Goal: Information Seeking & Learning: Check status

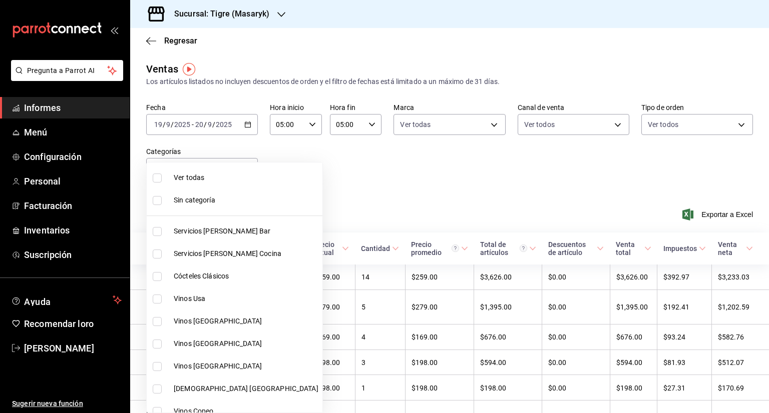
click at [157, 181] on input "checkbox" at bounding box center [157, 178] width 9 height 9
checkbox input "true"
type input "7cd27861-1019-4265-ada8-0a6349b72ebc,77c47ebf-2aa7-4ca3-900f-d4e8133ed13d,d84ff…"
checkbox input "true"
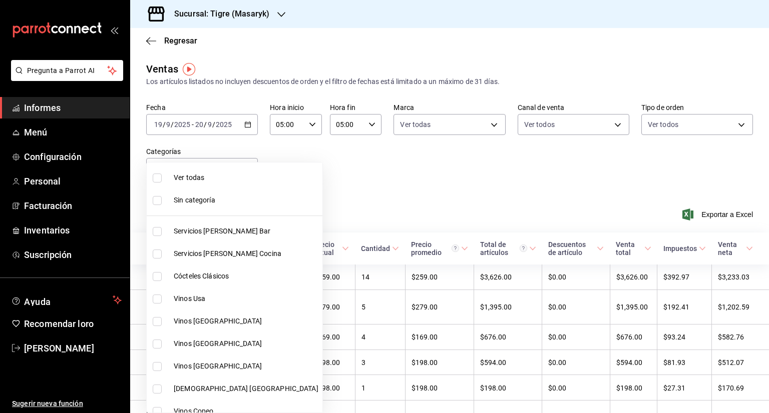
checkbox input "true"
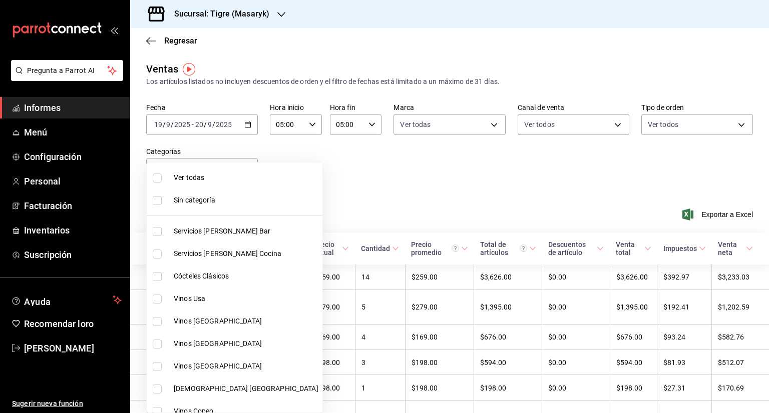
checkbox input "true"
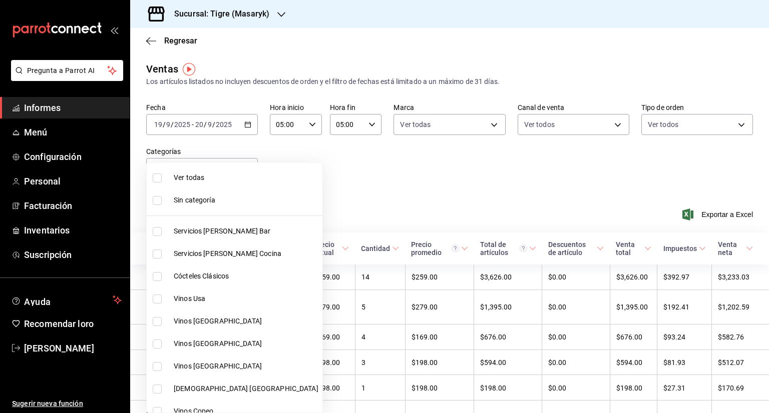
checkbox input "true"
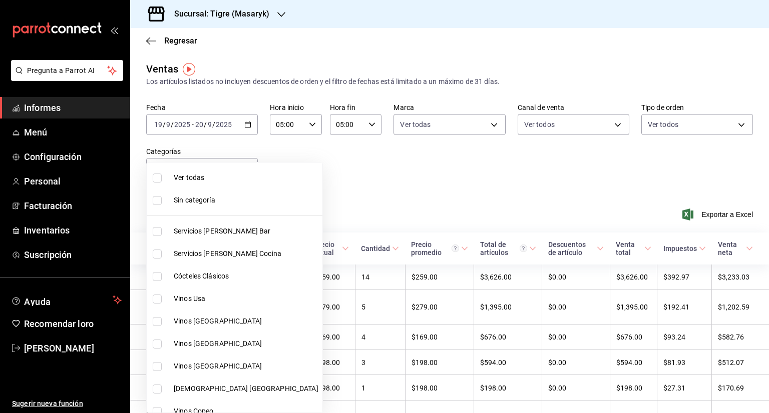
checkbox input "true"
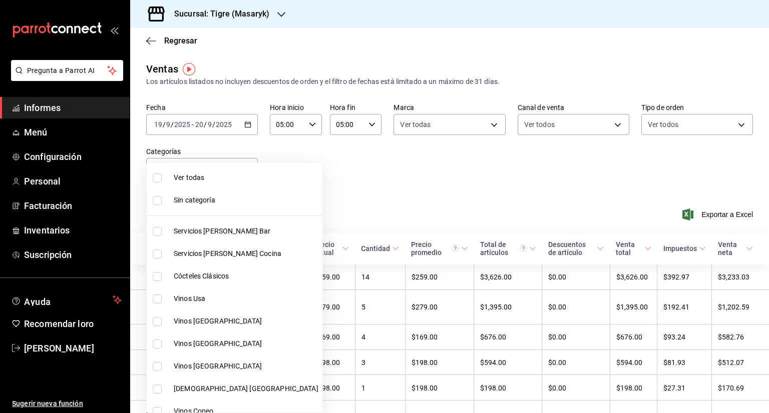
checkbox input "true"
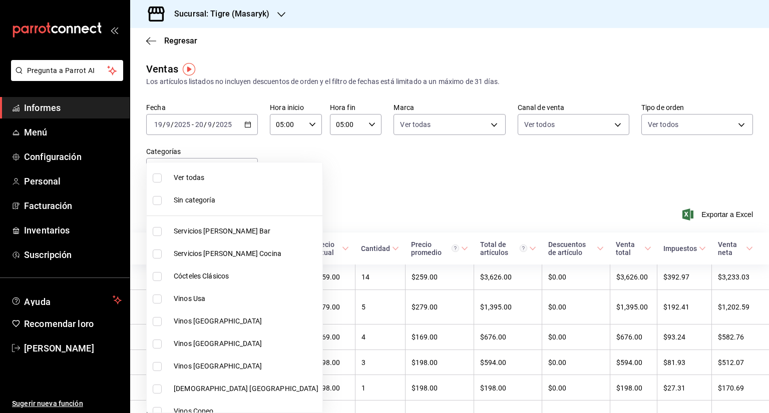
checkbox input "true"
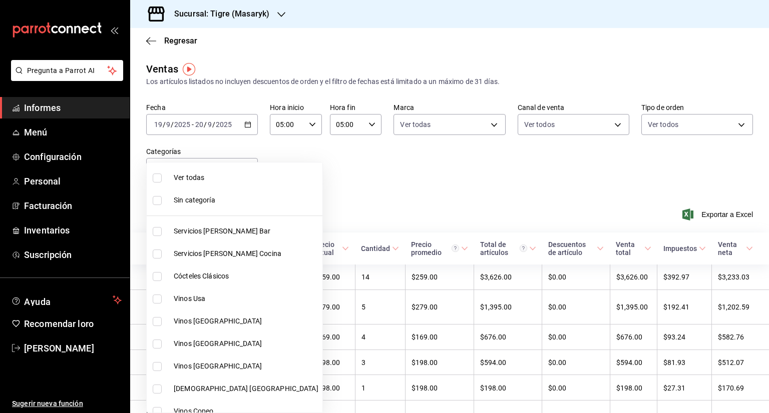
checkbox input "true"
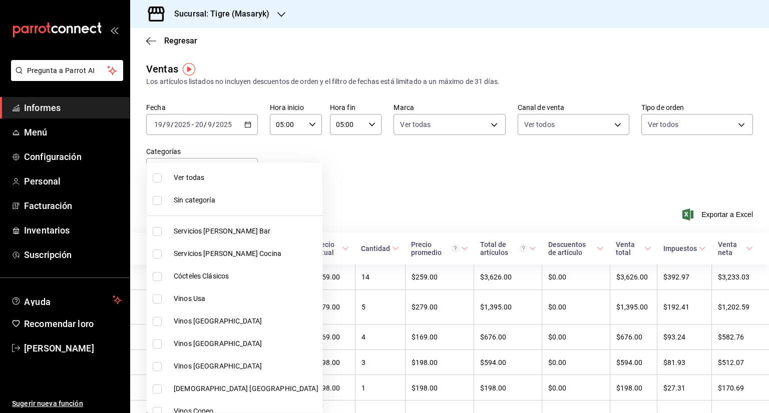
checkbox input "true"
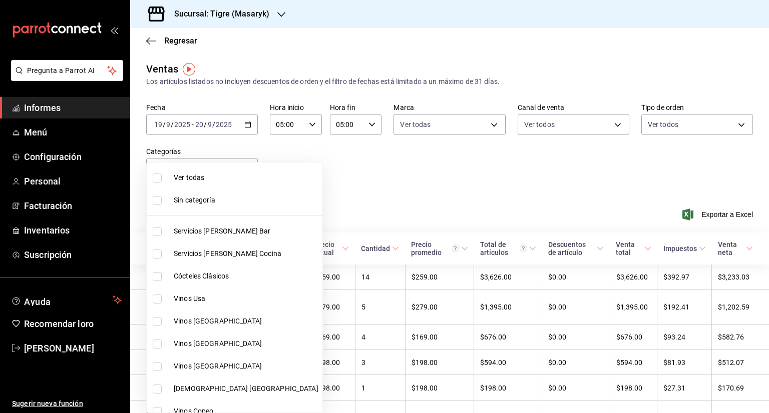
checkbox input "true"
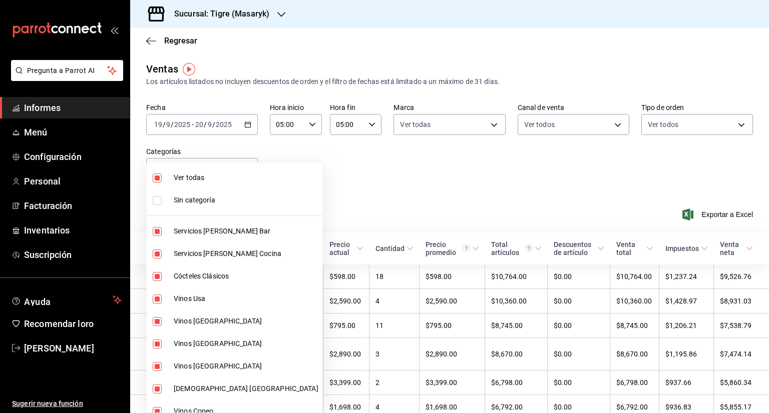
click at [314, 185] on div at bounding box center [384, 206] width 769 height 413
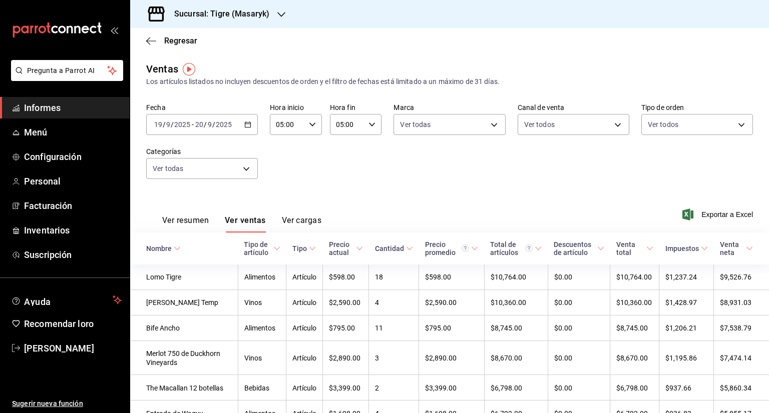
click at [183, 223] on font "Ver resumen" at bounding box center [185, 221] width 47 height 10
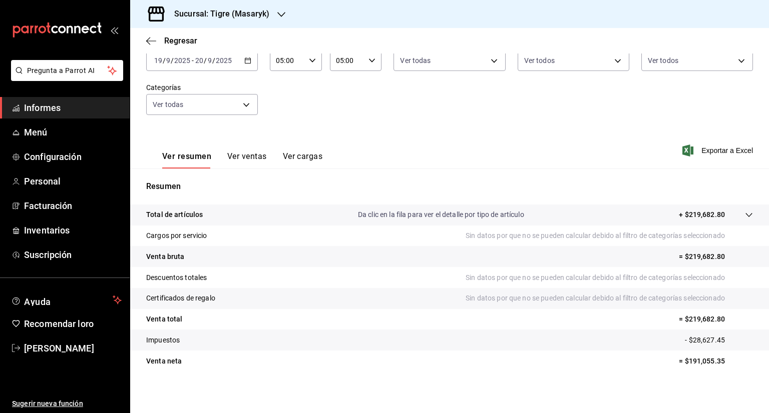
scroll to position [67, 0]
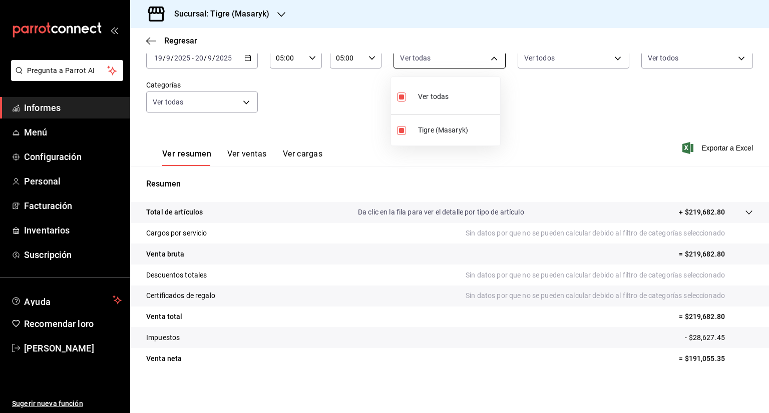
click at [487, 58] on body "Pregunta a Parrot AI Informes Menú Configuración Personal Facturación Inventari…" at bounding box center [384, 206] width 769 height 413
click at [612, 58] on div at bounding box center [384, 206] width 769 height 413
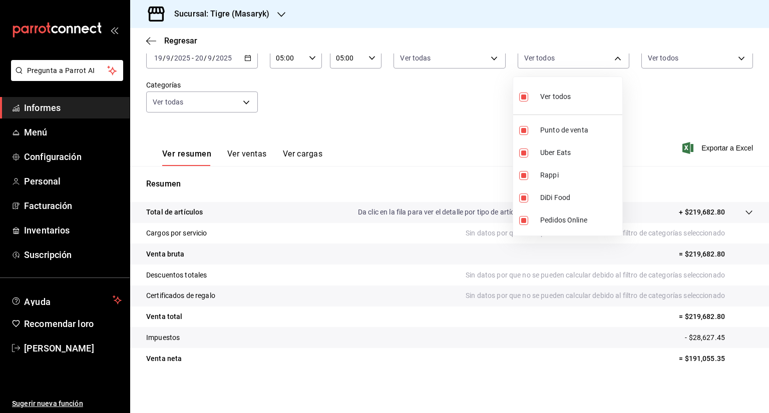
click at [612, 58] on body "Pregunta a Parrot AI Informes Menú Configuración Personal Facturación Inventari…" at bounding box center [384, 206] width 769 height 413
click at [732, 60] on div at bounding box center [384, 206] width 769 height 413
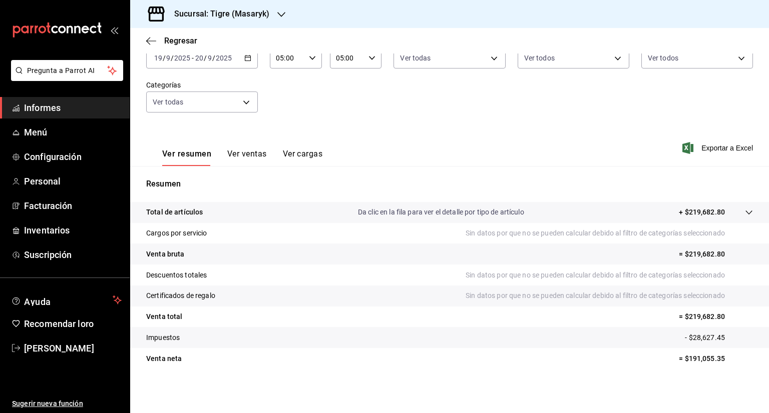
click at [732, 60] on body "Pregunta a Parrot AI Informes Menú Configuración Personal Facturación Inventari…" at bounding box center [384, 206] width 769 height 413
click at [471, 109] on div at bounding box center [384, 206] width 769 height 413
click at [243, 107] on body "Pregunta a Parrot AI Informes Menú Configuración Personal Facturación Inventari…" at bounding box center [384, 206] width 769 height 413
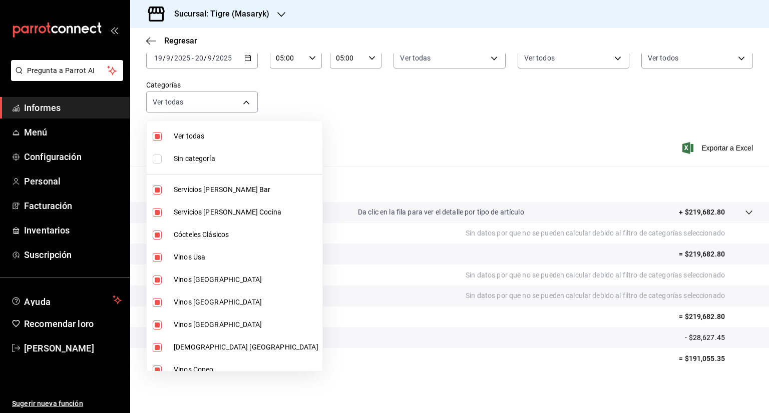
click at [158, 138] on input "checkbox" at bounding box center [157, 136] width 9 height 9
checkbox input "false"
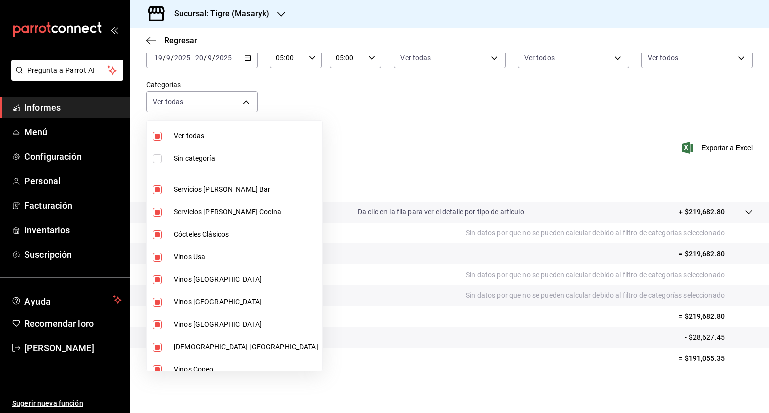
checkbox input "false"
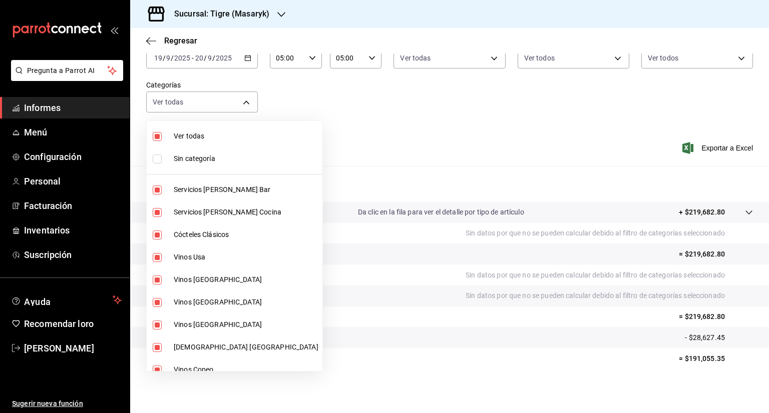
checkbox input "false"
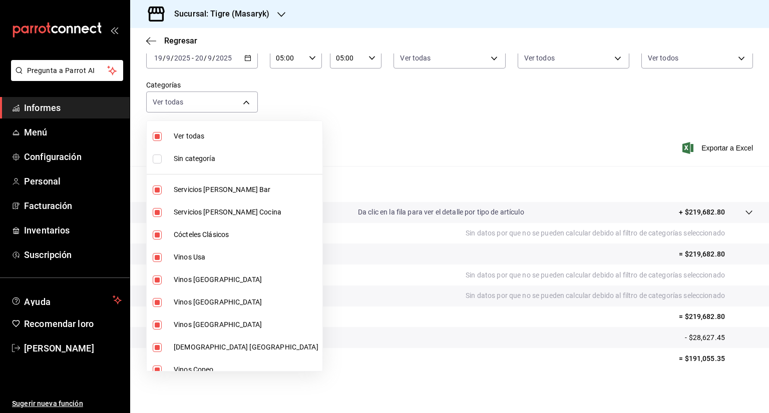
checkbox input "false"
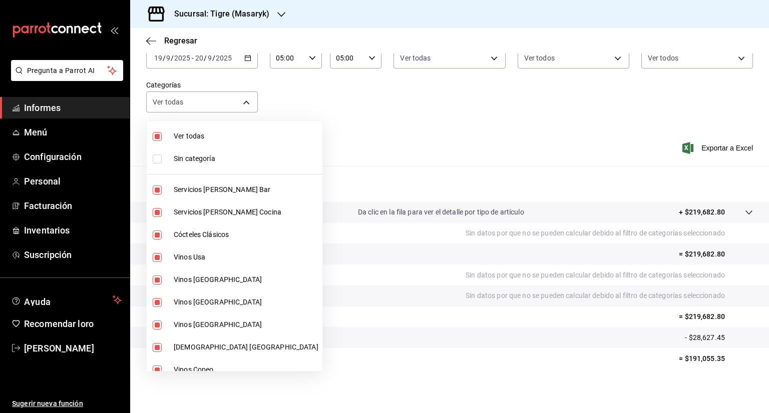
checkbox input "false"
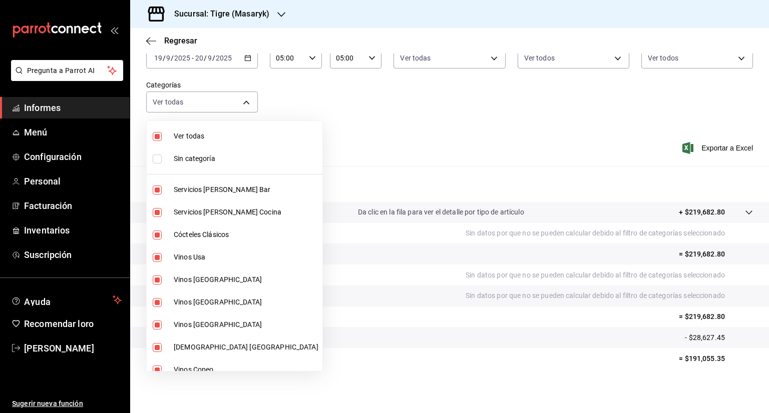
checkbox input "false"
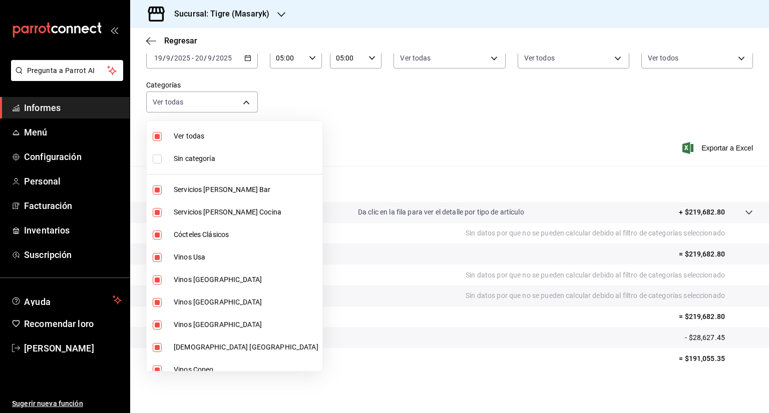
checkbox input "false"
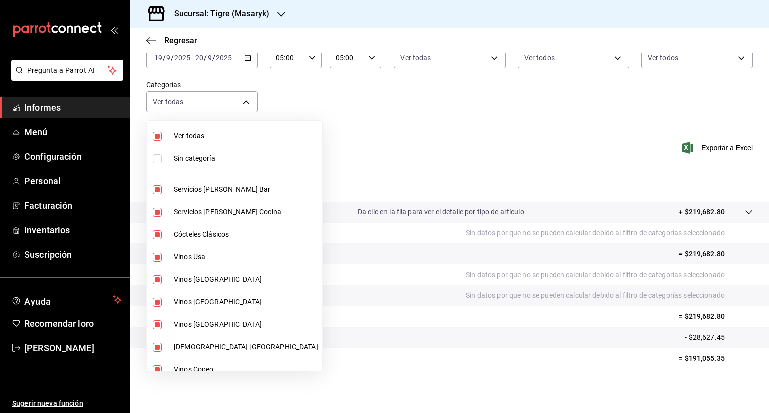
checkbox input "false"
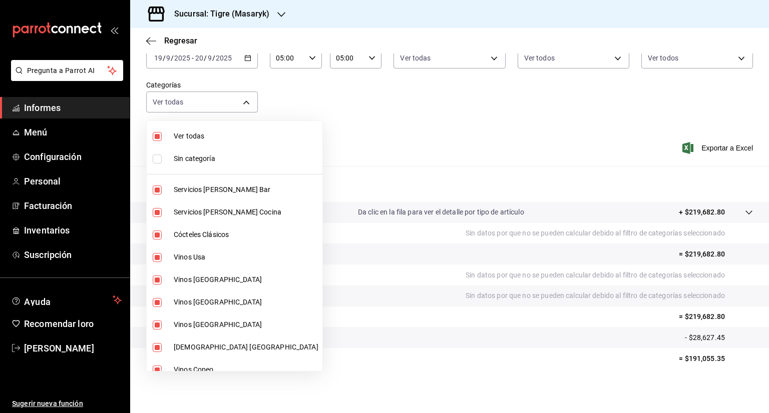
checkbox input "false"
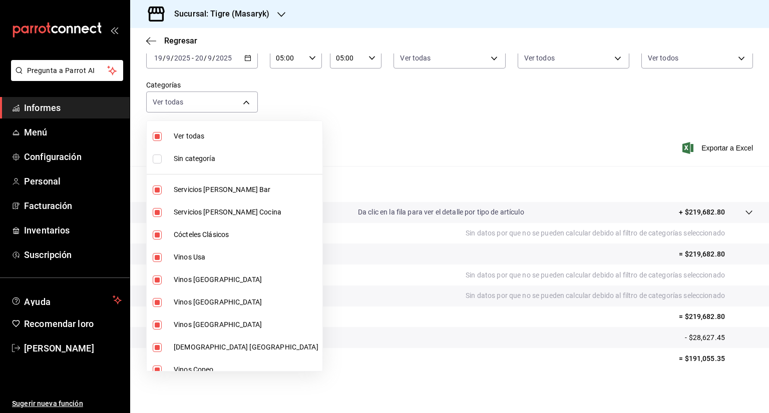
checkbox input "false"
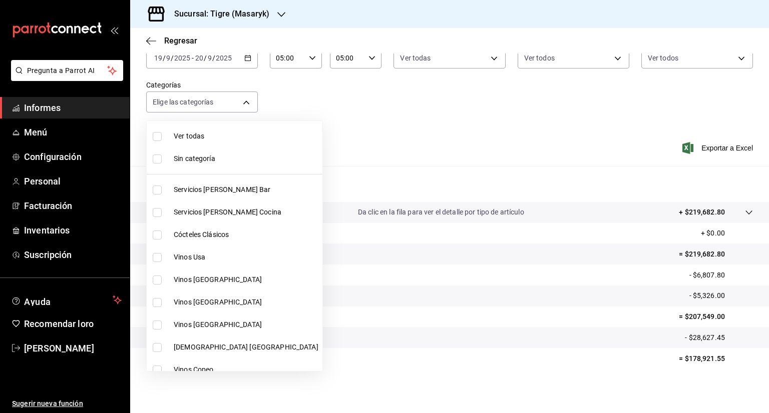
click at [158, 138] on input "checkbox" at bounding box center [157, 136] width 9 height 9
checkbox input "true"
type input "7cd27861-1019-4265-ada8-0a6349b72ebc,77c47ebf-2aa7-4ca3-900f-d4e8133ed13d,d84ff…"
checkbox input "true"
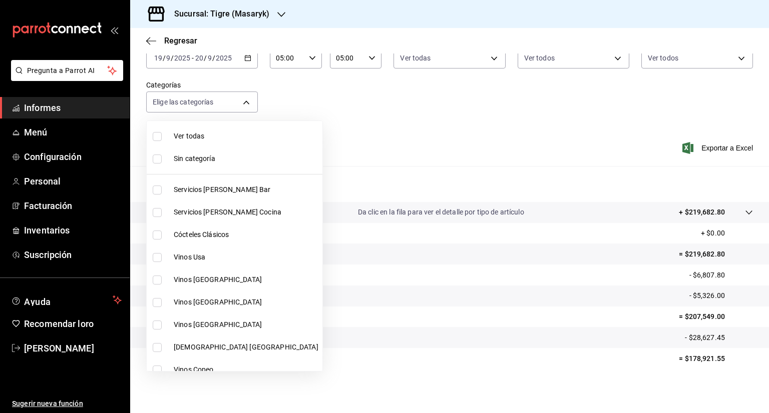
checkbox input "true"
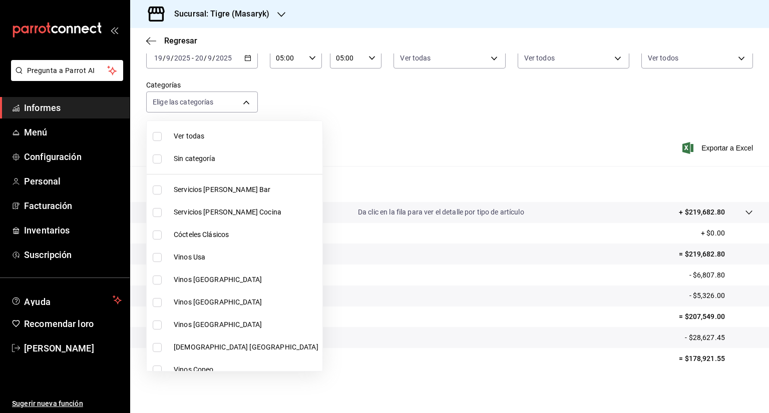
checkbox input "true"
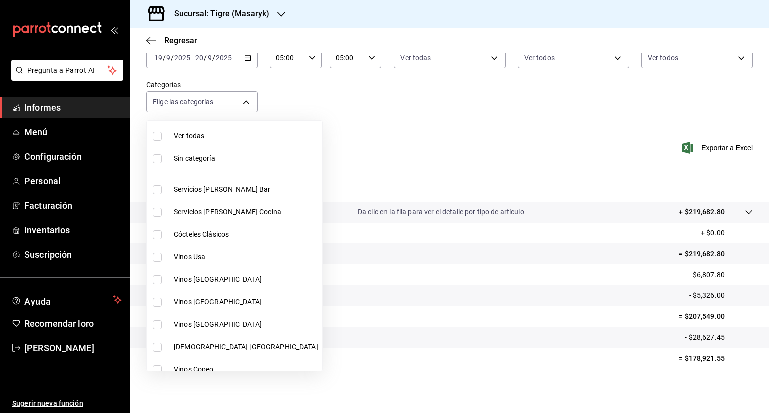
checkbox input "true"
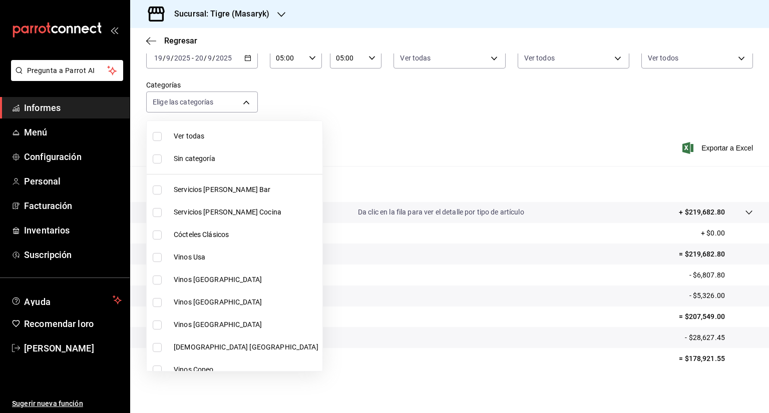
checkbox input "true"
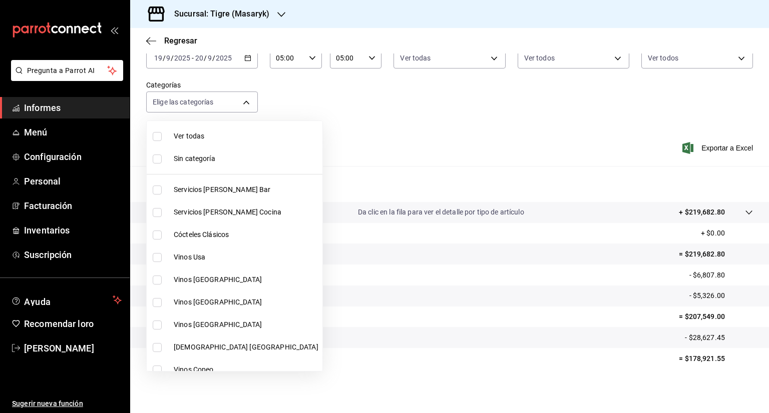
checkbox input "true"
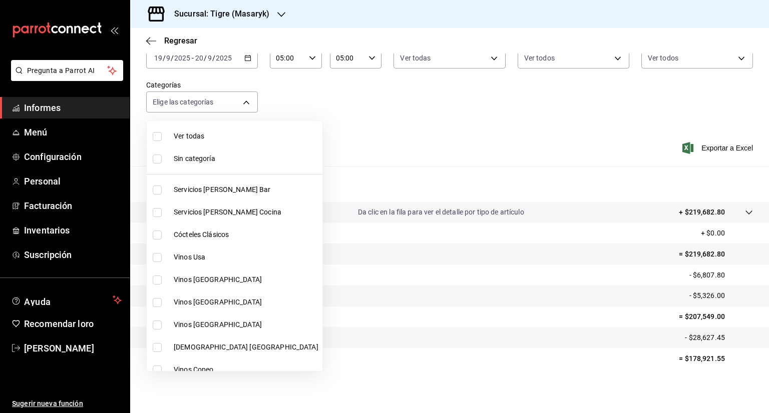
checkbox input "true"
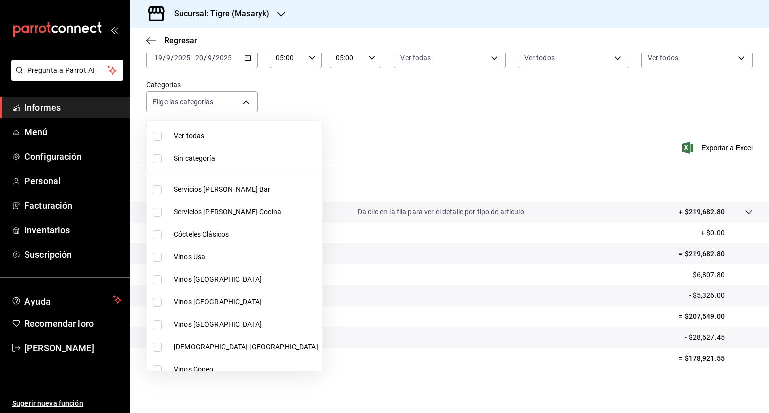
checkbox input "true"
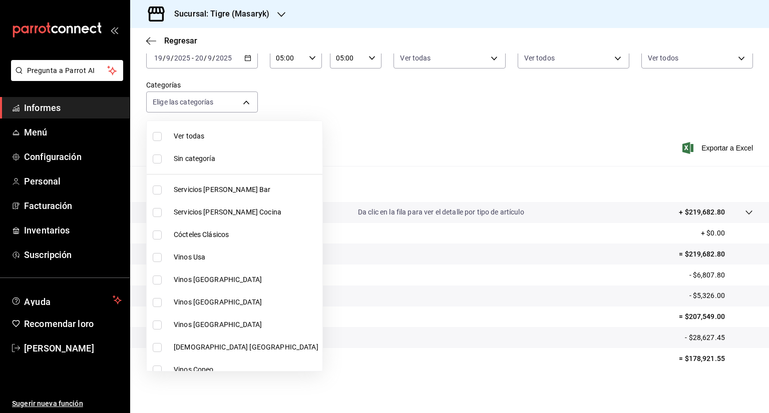
checkbox input "true"
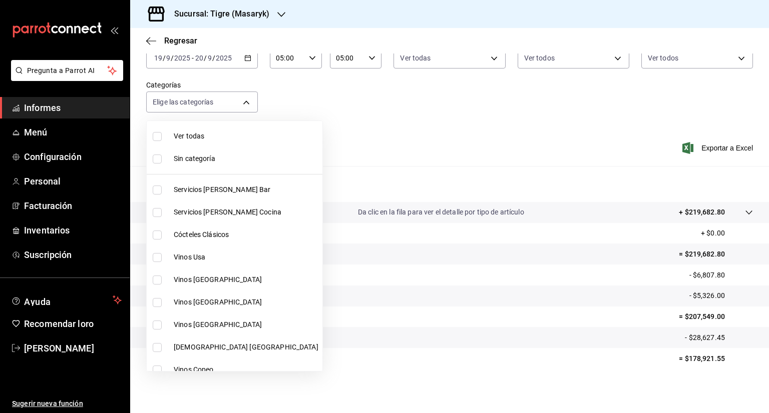
checkbox input "true"
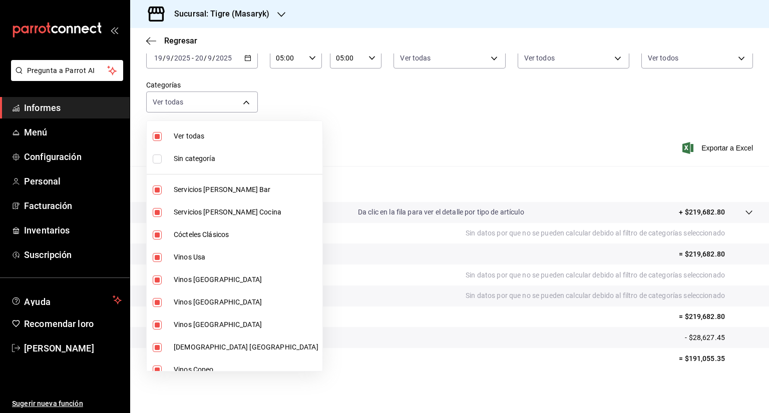
click at [158, 138] on input "checkbox" at bounding box center [157, 136] width 9 height 9
checkbox input "false"
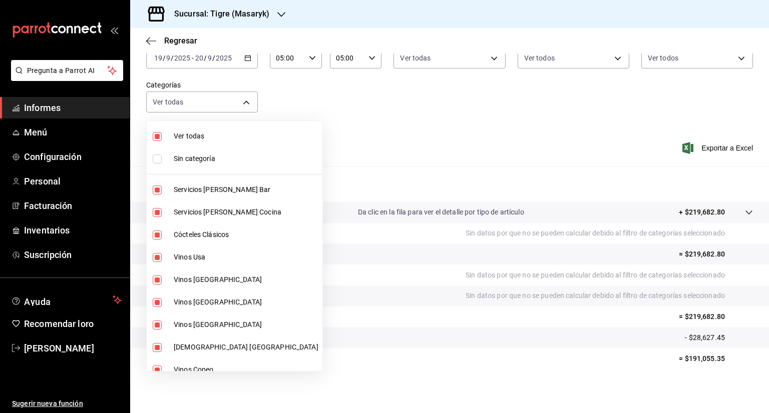
checkbox input "false"
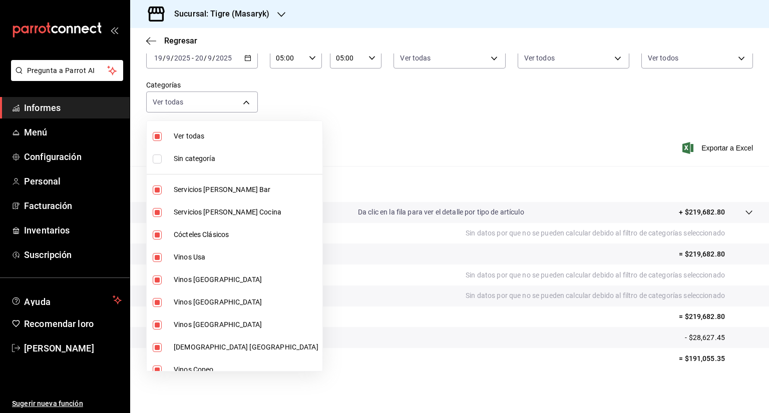
checkbox input "false"
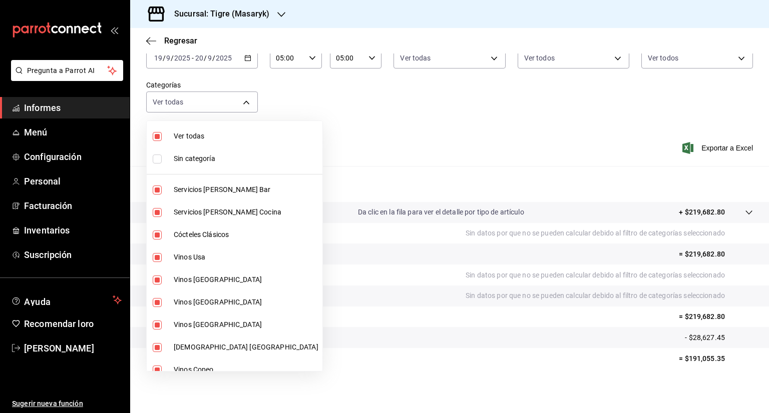
checkbox input "false"
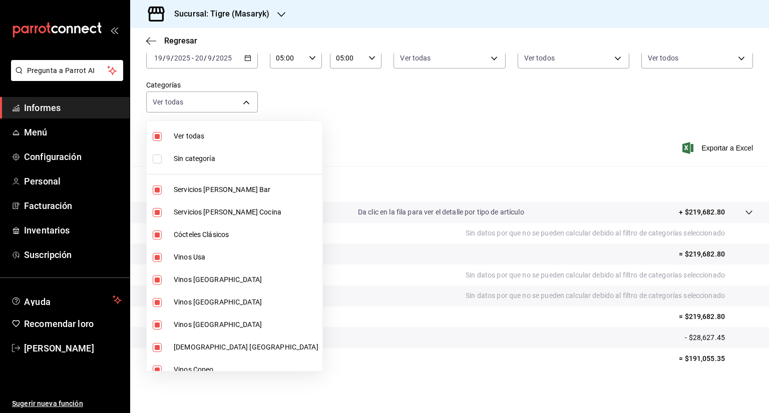
checkbox input "false"
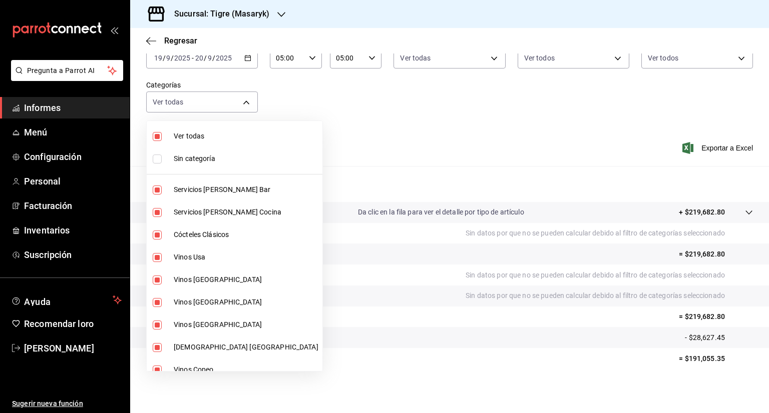
checkbox input "false"
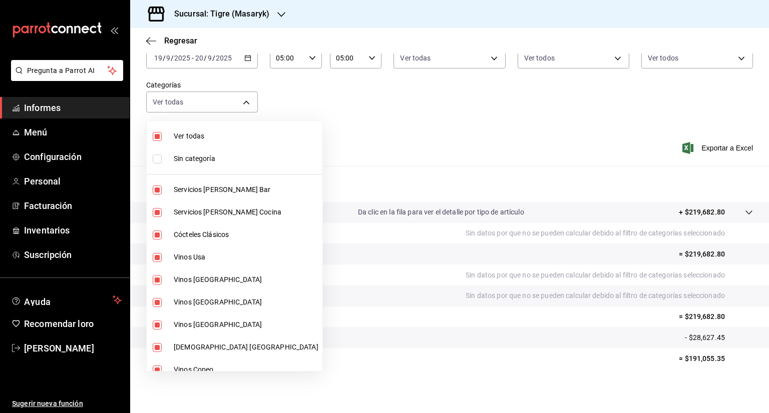
checkbox input "false"
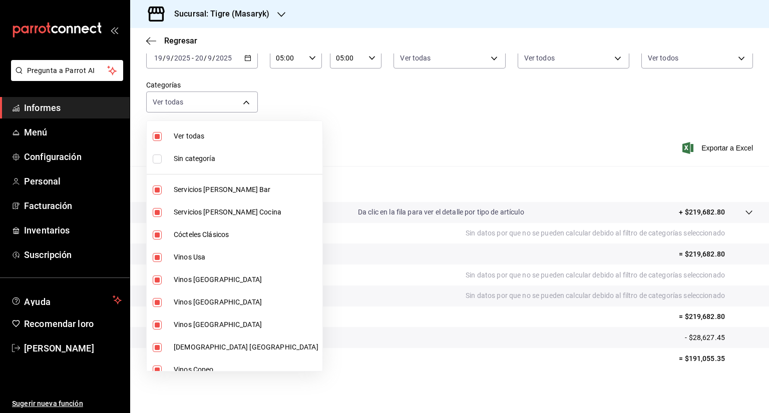
checkbox input "false"
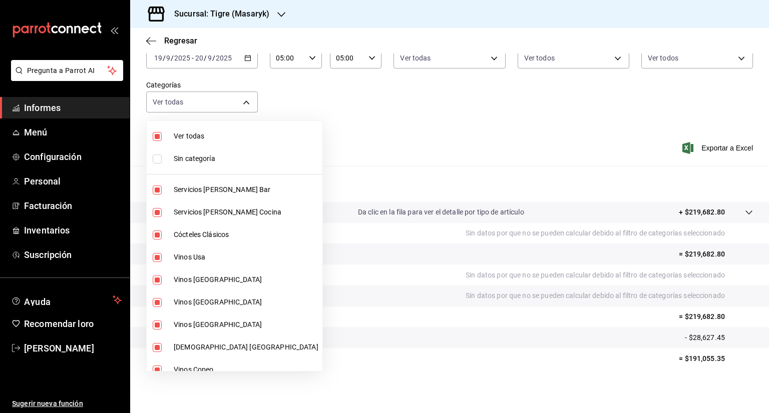
checkbox input "false"
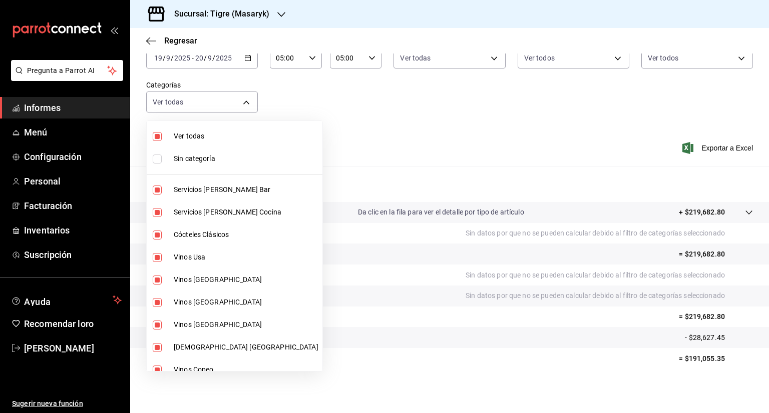
checkbox input "false"
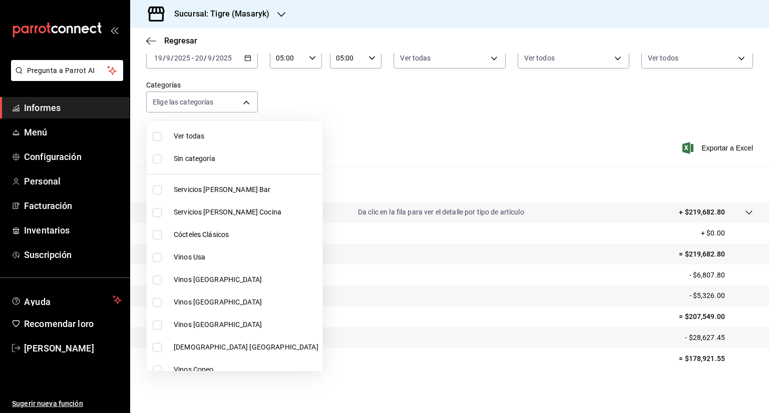
click at [156, 261] on input "checkbox" at bounding box center [157, 257] width 9 height 9
checkbox input "true"
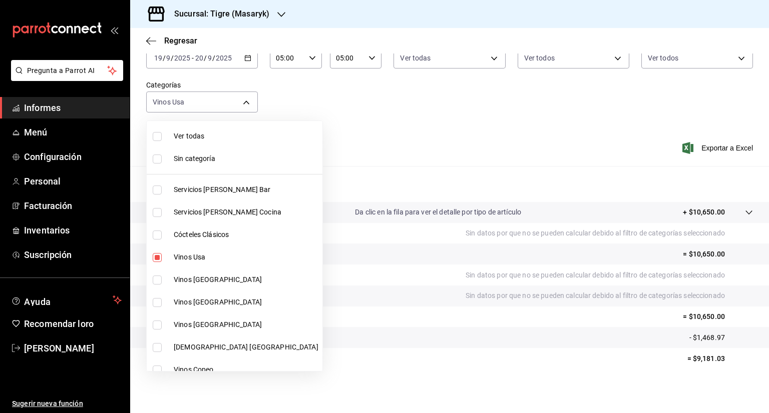
click at [156, 285] on li "Vinos [GEOGRAPHIC_DATA]" at bounding box center [235, 280] width 176 height 23
type input "da111d8b-17b1-40ef-85d7-d142c425879c,57fa0ecf-a0c4-4225-b634-0bd42df937a1"
checkbox input "true"
click at [156, 302] on input "checkbox" at bounding box center [157, 302] width 9 height 9
checkbox input "true"
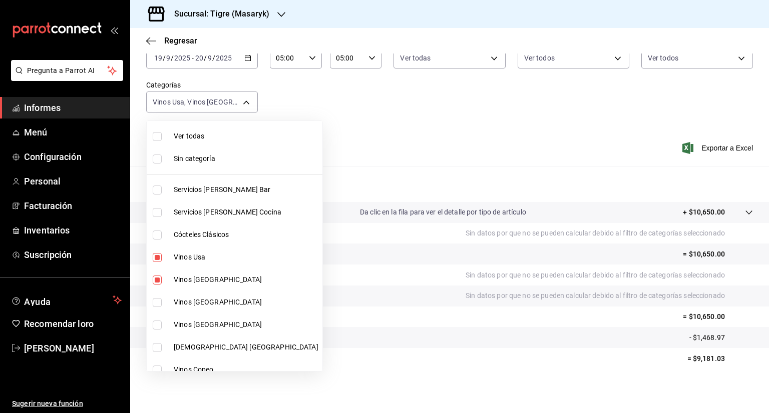
type input "da111d8b-17b1-40ef-85d7-d142c425879c,57fa0ecf-a0c4-4225-b634-0bd42df937a1,8e2b4…"
click at [158, 323] on input "checkbox" at bounding box center [157, 325] width 9 height 9
checkbox input "true"
type input "da111d8b-17b1-40ef-85d7-d142c425879c,57fa0ecf-a0c4-4225-b634-0bd42df937a1,8e2b4…"
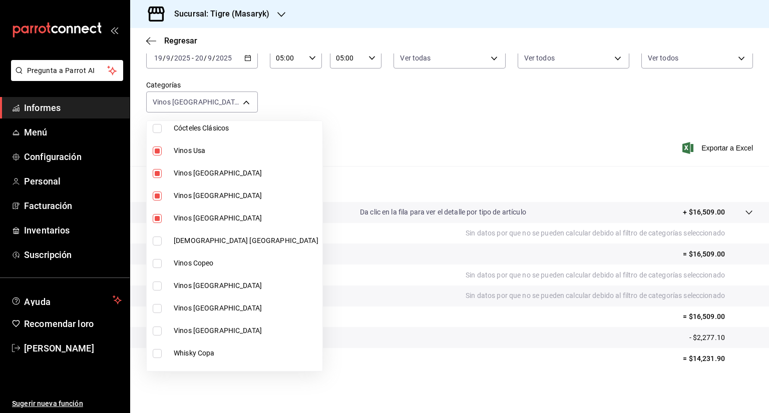
scroll to position [147, 0]
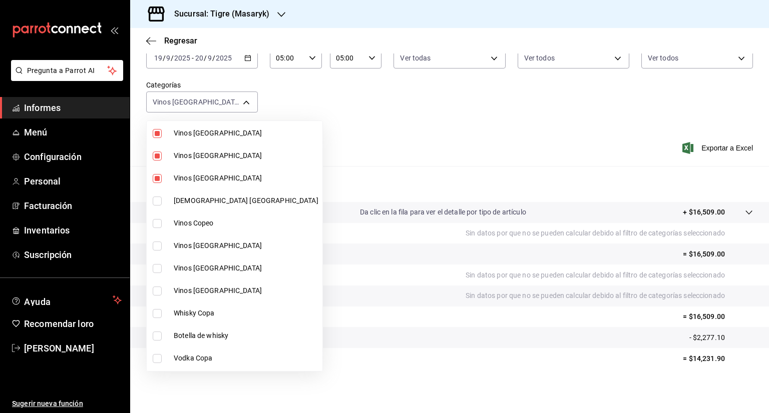
click at [160, 204] on input "checkbox" at bounding box center [157, 201] width 9 height 9
checkbox input "true"
type input "da111d8b-17b1-40ef-85d7-d142c425879c,57fa0ecf-a0c4-4225-b634-0bd42df937a1,8e2b4…"
click at [158, 219] on input "checkbox" at bounding box center [157, 223] width 9 height 9
click at [157, 242] on input "checkbox" at bounding box center [157, 246] width 9 height 9
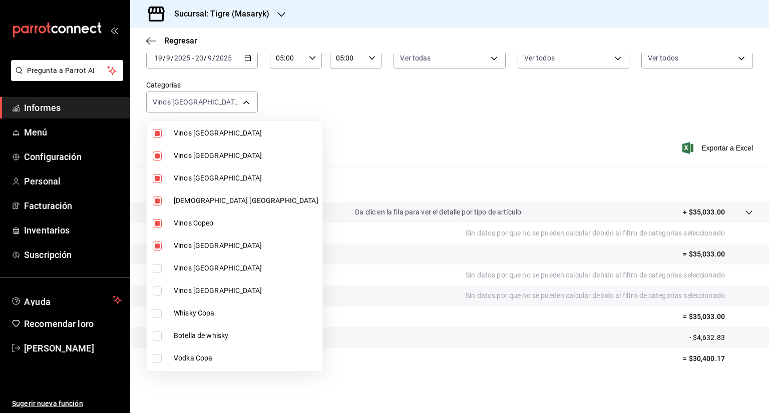
click at [157, 267] on input "checkbox" at bounding box center [157, 268] width 9 height 9
click at [158, 289] on input "checkbox" at bounding box center [157, 291] width 9 height 9
click at [239, 132] on span "Vinos [GEOGRAPHIC_DATA]" at bounding box center [246, 133] width 145 height 11
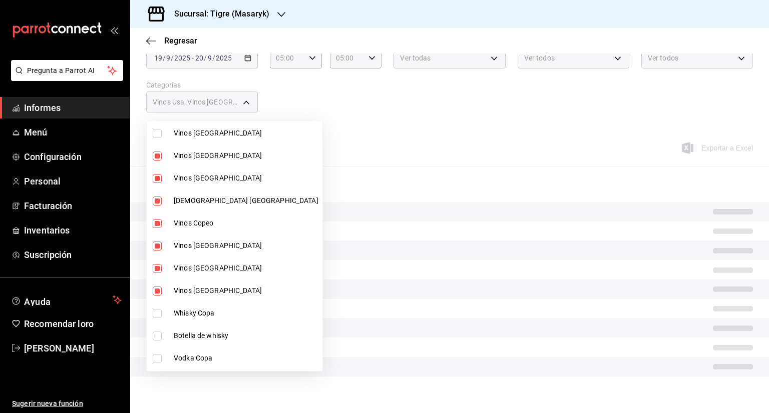
click at [210, 157] on font "Vinos [GEOGRAPHIC_DATA]" at bounding box center [218, 156] width 88 height 8
click at [199, 178] on font "Vinos [GEOGRAPHIC_DATA]" at bounding box center [218, 178] width 88 height 8
click at [194, 197] on font "[DEMOGRAPHIC_DATA] [GEOGRAPHIC_DATA]" at bounding box center [246, 201] width 145 height 8
click at [179, 224] on font "Vinos Copeo" at bounding box center [194, 223] width 40 height 8
click at [178, 242] on font "Vinos [GEOGRAPHIC_DATA]" at bounding box center [218, 246] width 88 height 8
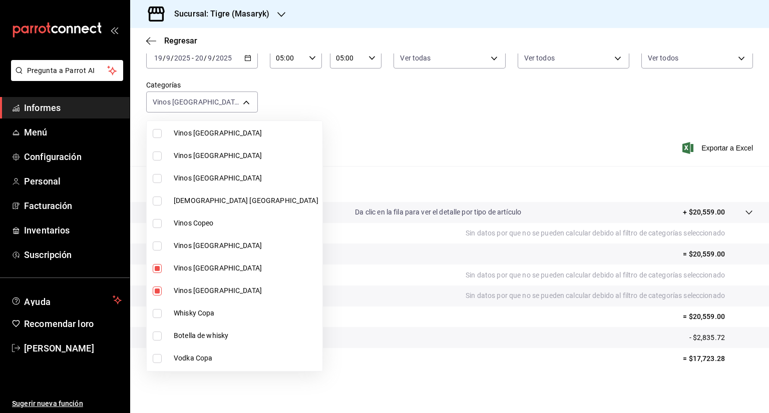
click at [175, 264] on font "Vinos [GEOGRAPHIC_DATA]" at bounding box center [218, 268] width 88 height 8
click at [172, 286] on li "Vinos [GEOGRAPHIC_DATA]" at bounding box center [235, 291] width 176 height 23
click at [160, 157] on input "checkbox" at bounding box center [157, 156] width 9 height 9
click at [160, 133] on input "checkbox" at bounding box center [157, 133] width 9 height 9
click at [159, 184] on li "Vinos [GEOGRAPHIC_DATA]" at bounding box center [235, 178] width 176 height 23
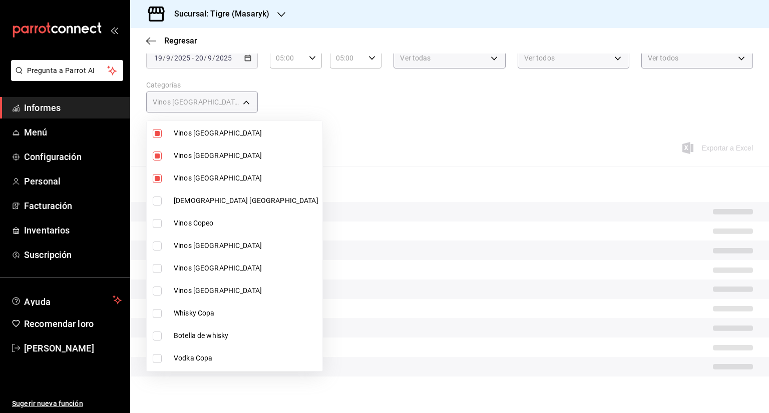
click at [155, 197] on input "checkbox" at bounding box center [157, 201] width 9 height 9
click at [156, 225] on input "checkbox" at bounding box center [157, 223] width 9 height 9
click at [157, 246] on input "checkbox" at bounding box center [157, 246] width 9 height 9
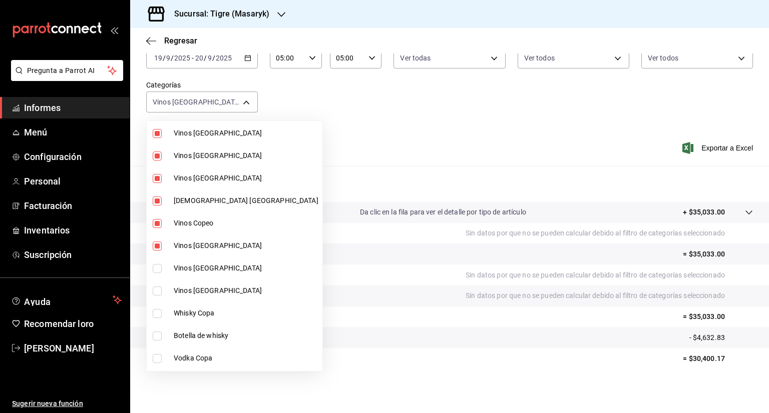
click at [156, 266] on input "checkbox" at bounding box center [157, 268] width 9 height 9
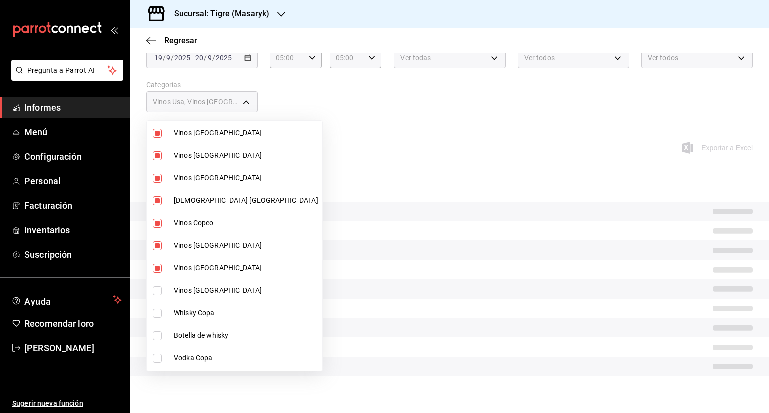
click at [159, 292] on input "checkbox" at bounding box center [157, 291] width 9 height 9
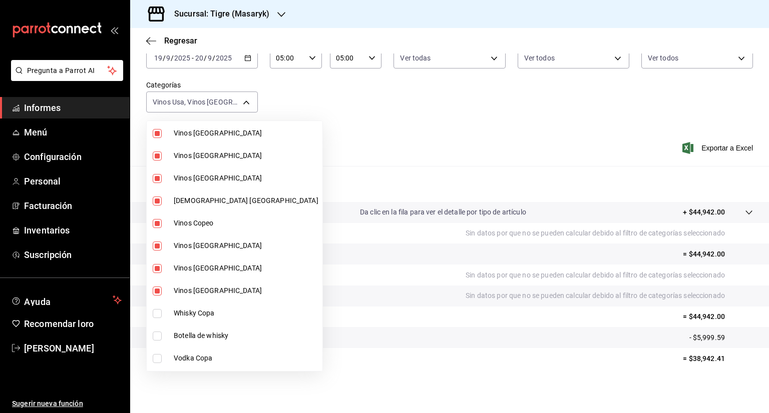
click at [209, 131] on font "Vinos [GEOGRAPHIC_DATA]" at bounding box center [218, 133] width 88 height 8
click at [204, 152] on font "Vinos [GEOGRAPHIC_DATA]" at bounding box center [218, 156] width 88 height 8
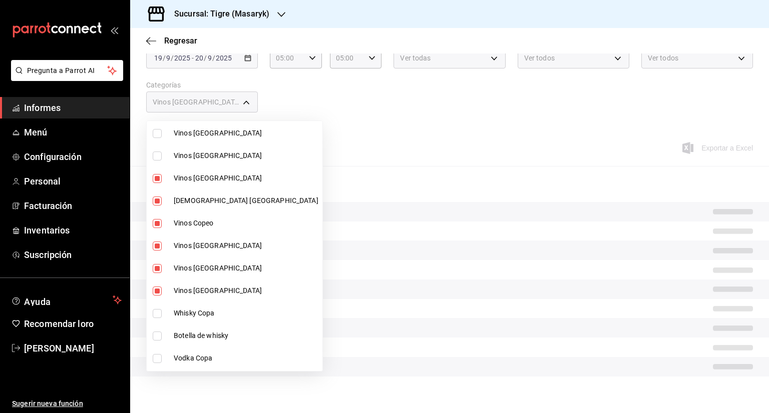
click at [202, 177] on font "Vinos [GEOGRAPHIC_DATA]" at bounding box center [218, 178] width 88 height 8
click at [197, 203] on font "[DEMOGRAPHIC_DATA] [GEOGRAPHIC_DATA]" at bounding box center [246, 201] width 145 height 8
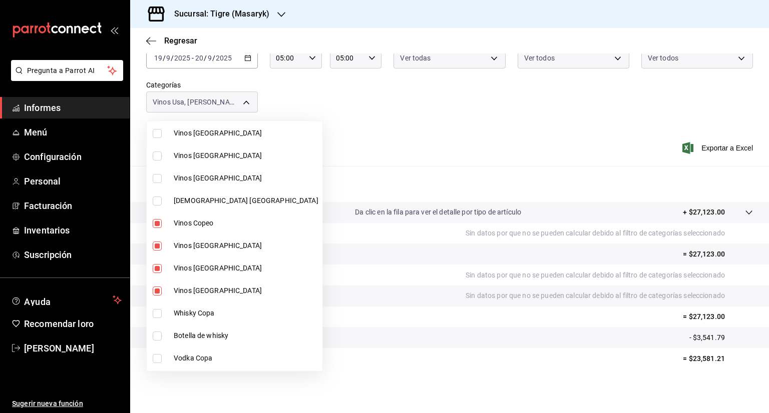
click at [190, 222] on font "Vinos Copeo" at bounding box center [194, 223] width 40 height 8
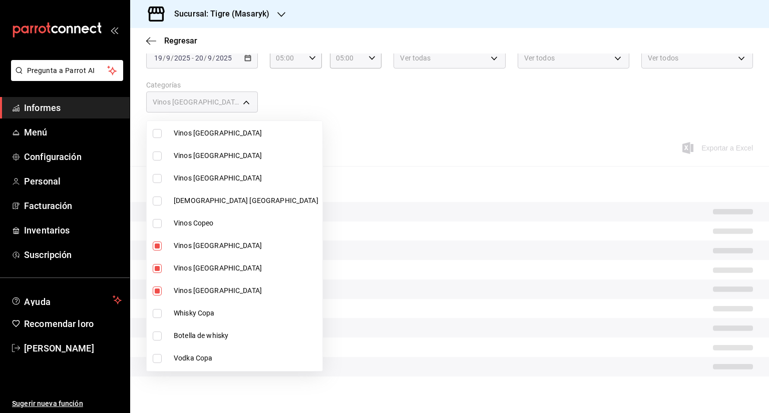
click at [186, 244] on font "Vinos [GEOGRAPHIC_DATA]" at bounding box center [218, 246] width 88 height 8
click at [182, 265] on font "Vinos [GEOGRAPHIC_DATA]" at bounding box center [218, 268] width 88 height 8
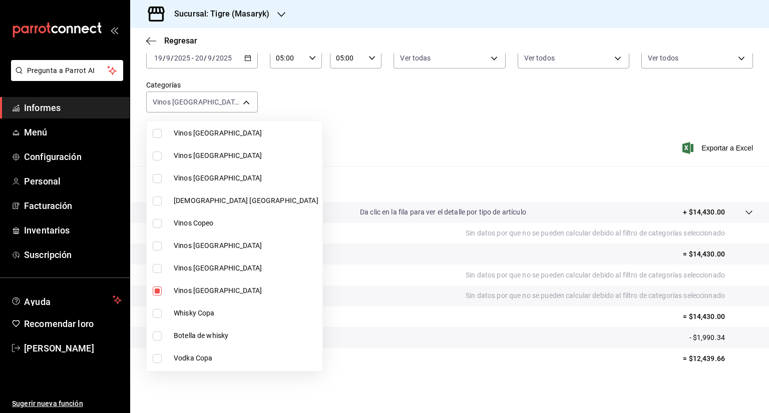
click at [182, 287] on font "Vinos [GEOGRAPHIC_DATA]" at bounding box center [218, 291] width 88 height 8
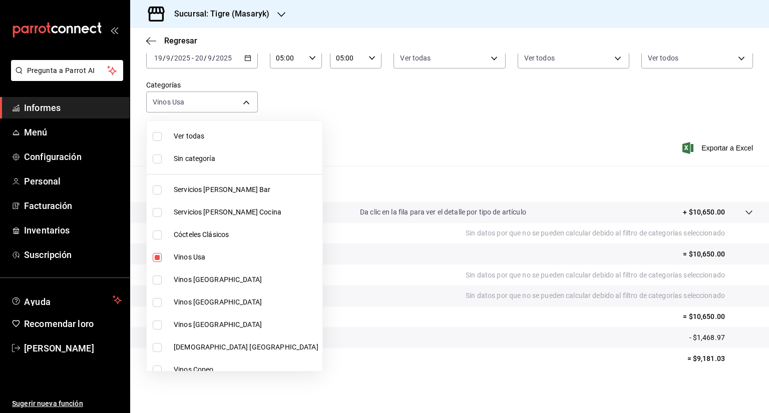
click at [158, 255] on input "checkbox" at bounding box center [157, 257] width 9 height 9
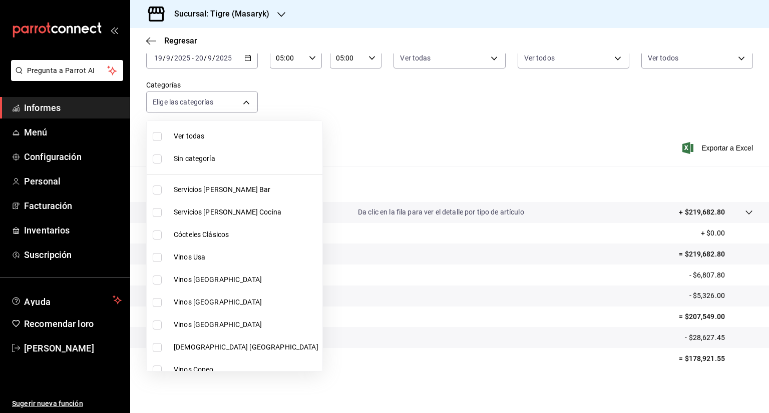
click at [161, 236] on input "checkbox" at bounding box center [157, 235] width 9 height 9
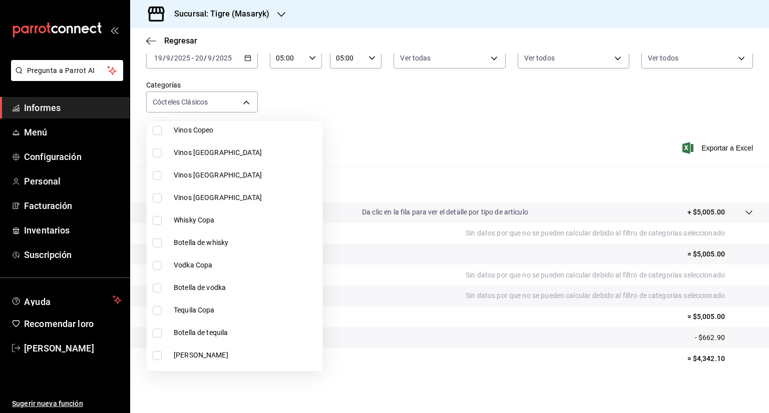
scroll to position [240, 0]
click at [154, 218] on input "checkbox" at bounding box center [157, 220] width 9 height 9
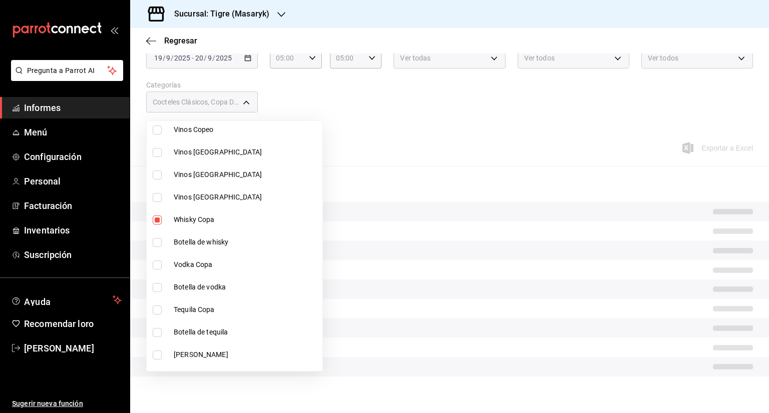
click at [156, 241] on input "checkbox" at bounding box center [157, 242] width 9 height 9
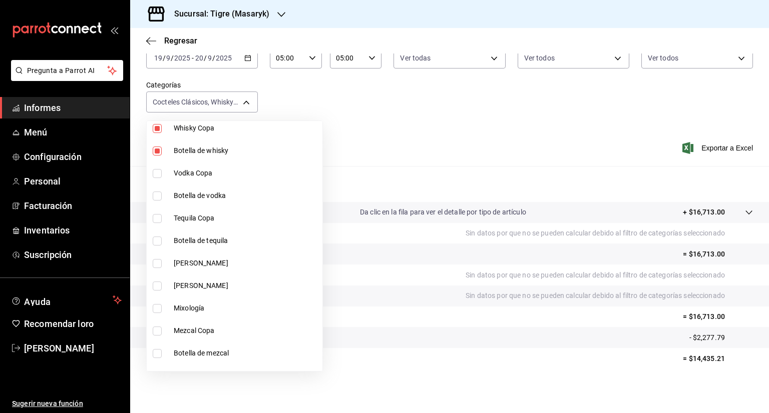
scroll to position [340, 0]
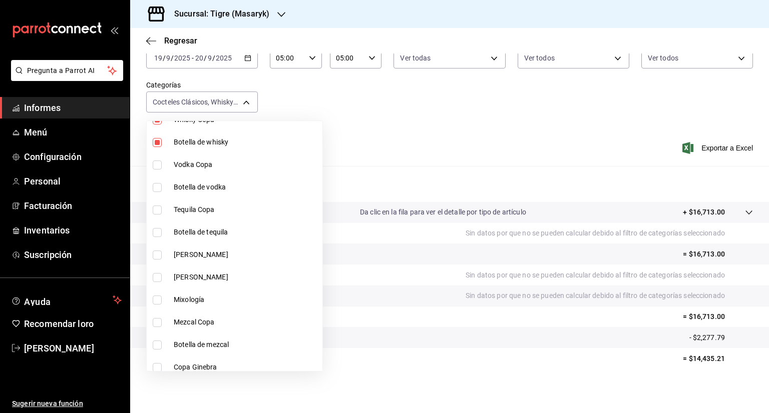
click at [158, 165] on input "checkbox" at bounding box center [157, 165] width 9 height 9
click at [156, 187] on input "checkbox" at bounding box center [157, 187] width 9 height 9
click at [157, 211] on input "checkbox" at bounding box center [157, 210] width 9 height 9
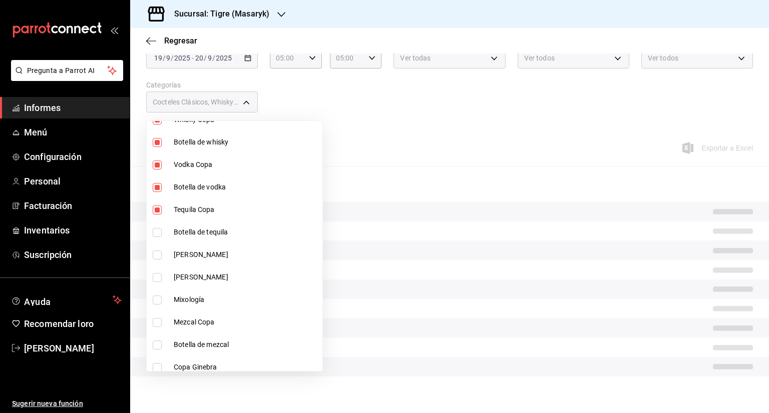
click at [156, 233] on input "checkbox" at bounding box center [157, 232] width 9 height 9
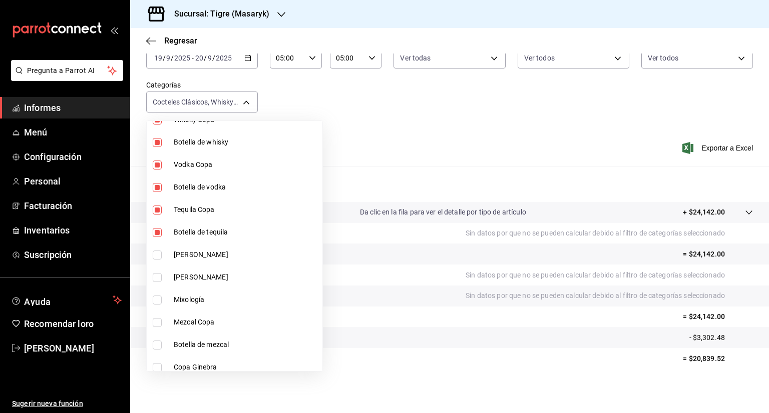
click at [158, 255] on input "checkbox" at bounding box center [157, 255] width 9 height 9
click at [157, 275] on input "checkbox" at bounding box center [157, 277] width 9 height 9
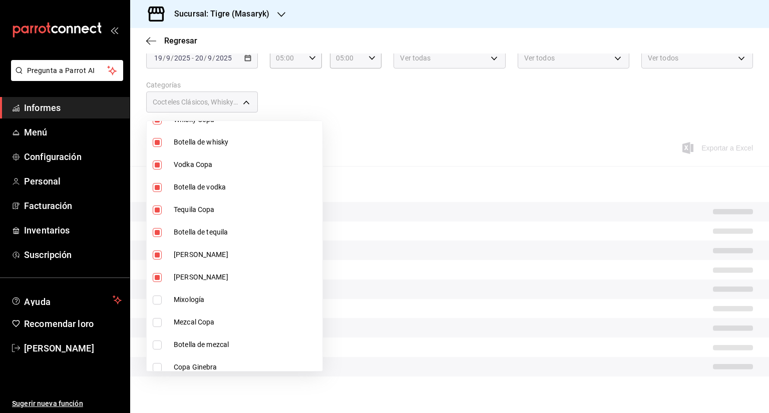
click at [157, 299] on input "checkbox" at bounding box center [157, 300] width 9 height 9
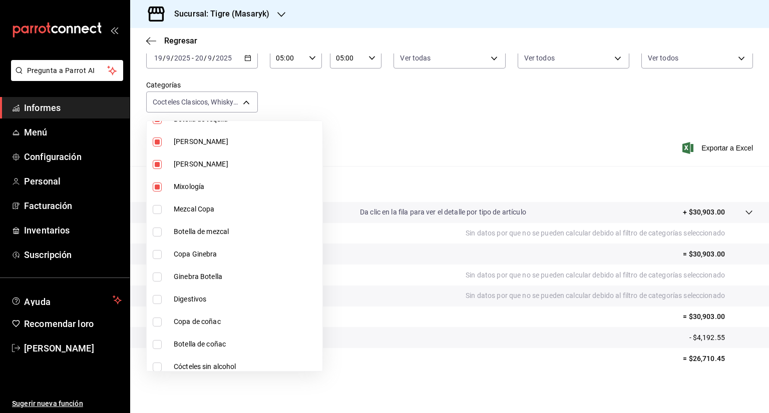
scroll to position [493, 0]
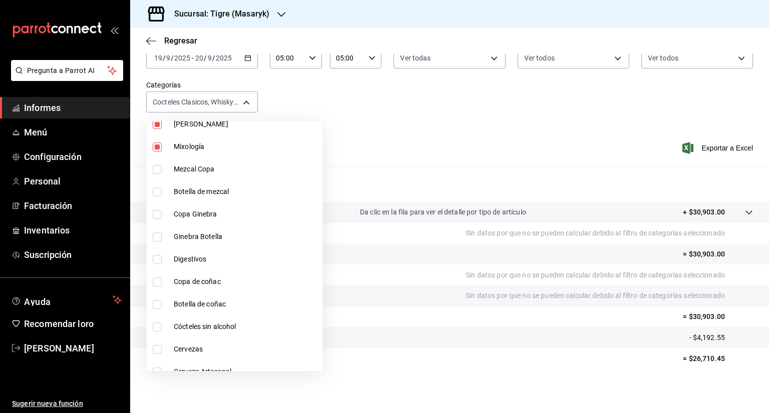
click at [158, 169] on input "checkbox" at bounding box center [157, 169] width 9 height 9
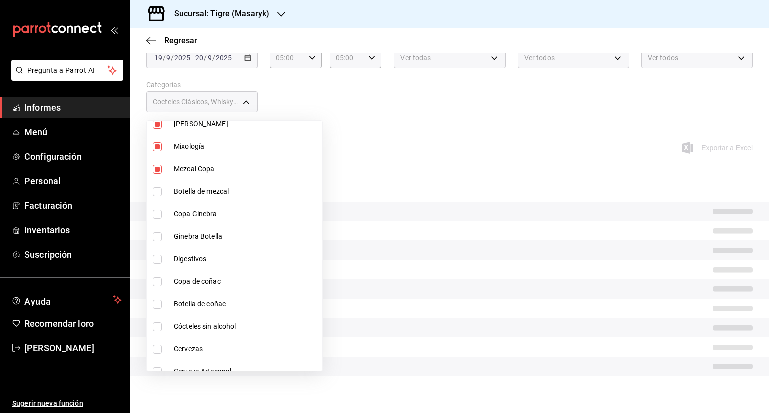
click at [156, 189] on input "checkbox" at bounding box center [157, 192] width 9 height 9
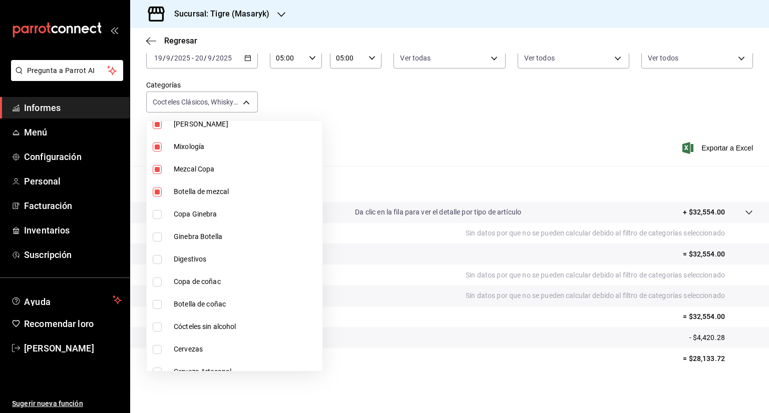
click at [156, 209] on li "Copa Ginebra" at bounding box center [235, 214] width 176 height 23
click at [155, 241] on li "Ginebra Botella" at bounding box center [235, 237] width 176 height 23
click at [156, 254] on li "Digestivos" at bounding box center [235, 259] width 176 height 23
click at [158, 279] on input "checkbox" at bounding box center [157, 282] width 9 height 9
click at [157, 300] on input "checkbox" at bounding box center [157, 304] width 9 height 9
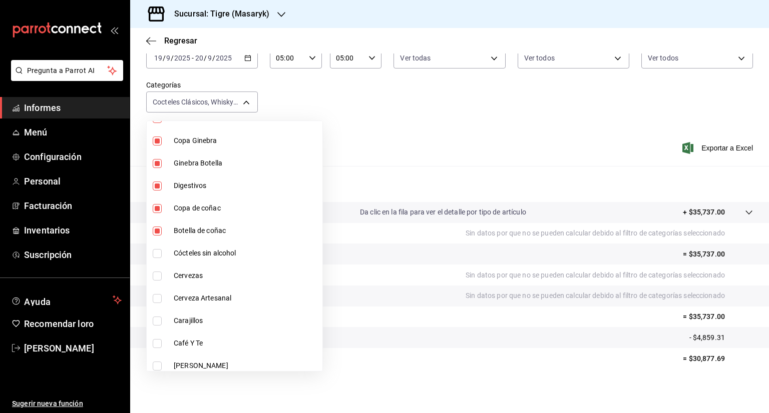
scroll to position [573, 0]
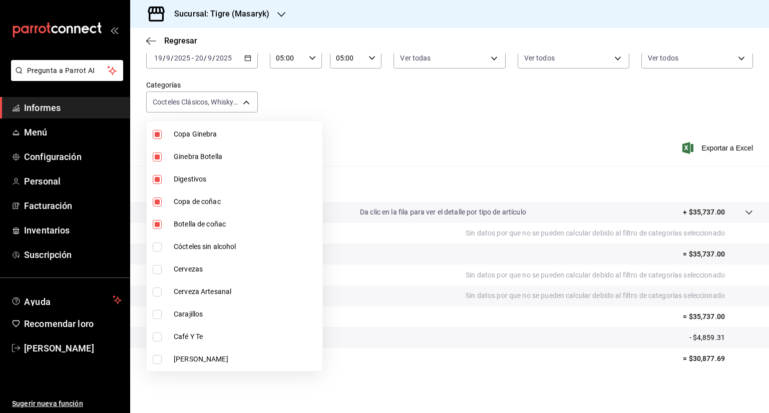
click at [155, 245] on input "checkbox" at bounding box center [157, 247] width 9 height 9
click at [157, 266] on input "checkbox" at bounding box center [157, 269] width 9 height 9
click at [156, 288] on input "checkbox" at bounding box center [157, 292] width 9 height 9
click at [156, 313] on input "checkbox" at bounding box center [157, 314] width 9 height 9
click at [156, 339] on input "checkbox" at bounding box center [157, 337] width 9 height 9
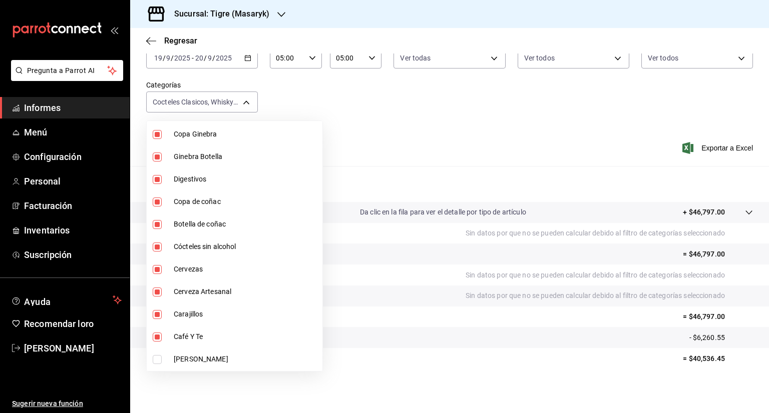
click at [159, 363] on input "checkbox" at bounding box center [157, 359] width 9 height 9
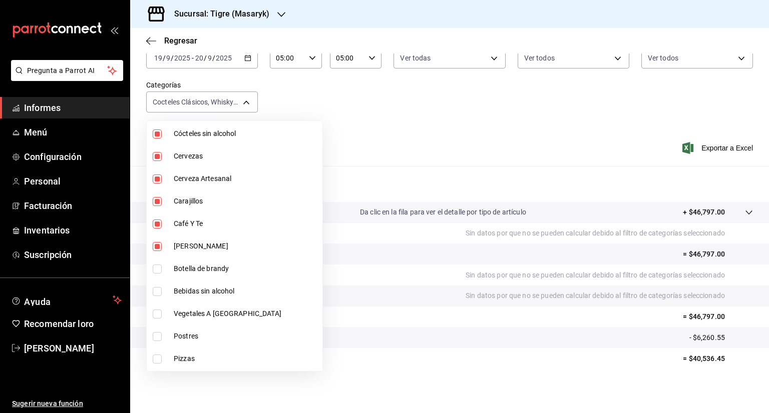
scroll to position [727, 0]
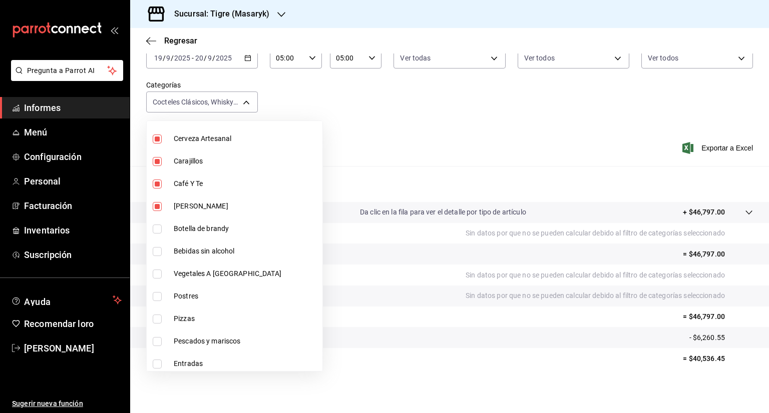
click at [156, 232] on input "checkbox" at bounding box center [157, 229] width 9 height 9
click at [157, 247] on input "checkbox" at bounding box center [157, 251] width 9 height 9
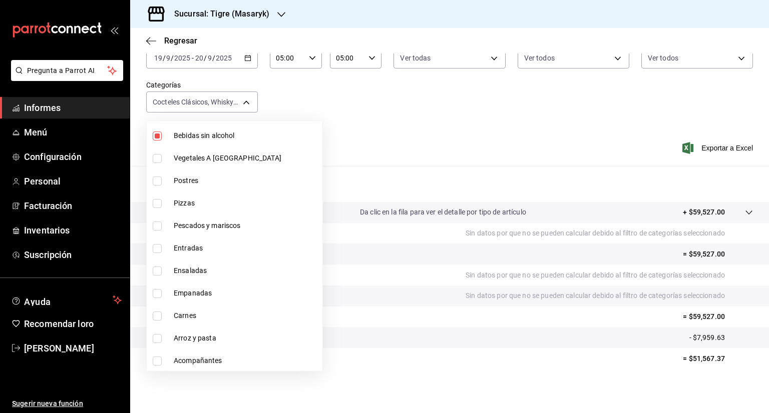
scroll to position [843, 0]
click at [153, 134] on input "checkbox" at bounding box center [157, 135] width 9 height 9
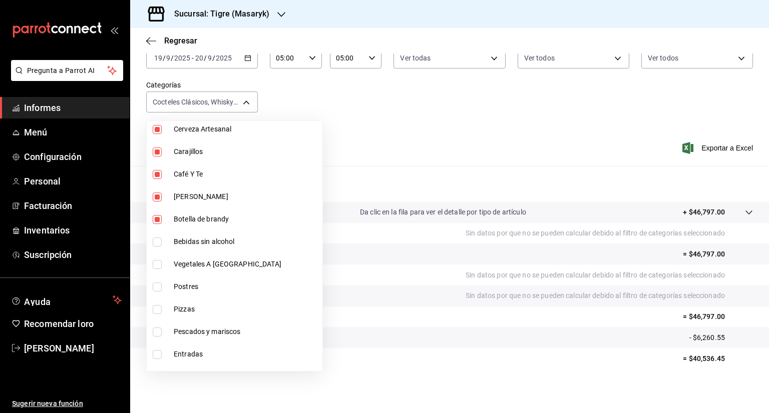
scroll to position [669, 0]
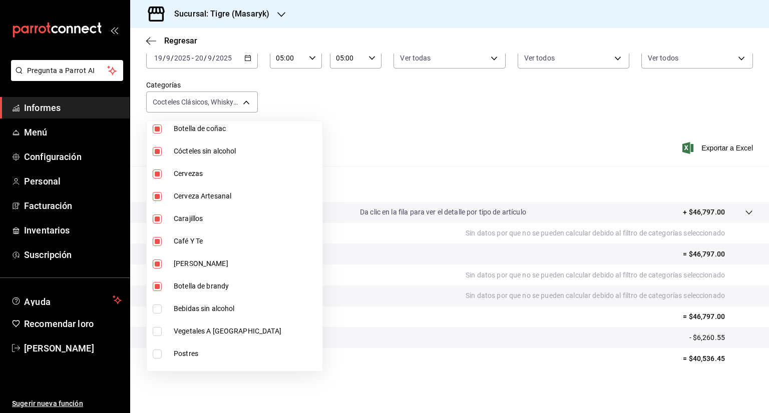
click at [154, 289] on input "checkbox" at bounding box center [157, 286] width 9 height 9
click at [155, 263] on input "checkbox" at bounding box center [157, 264] width 9 height 9
click at [156, 241] on input "checkbox" at bounding box center [157, 241] width 9 height 9
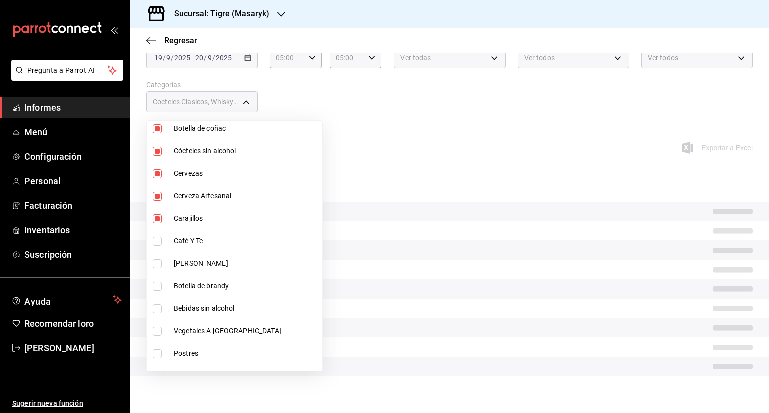
click at [156, 220] on input "checkbox" at bounding box center [157, 219] width 9 height 9
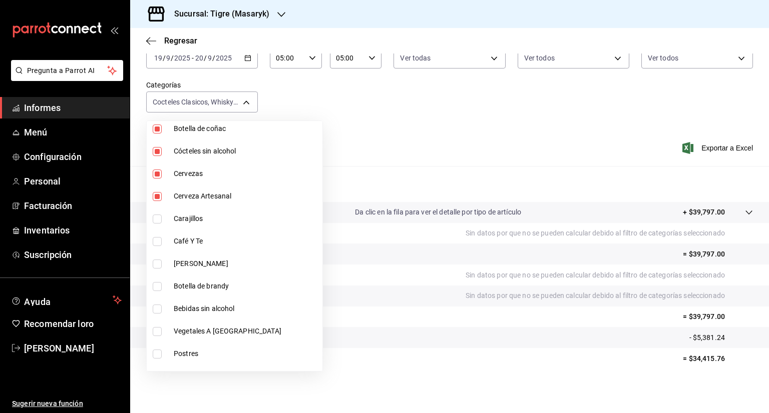
click at [156, 197] on input "checkbox" at bounding box center [157, 196] width 9 height 9
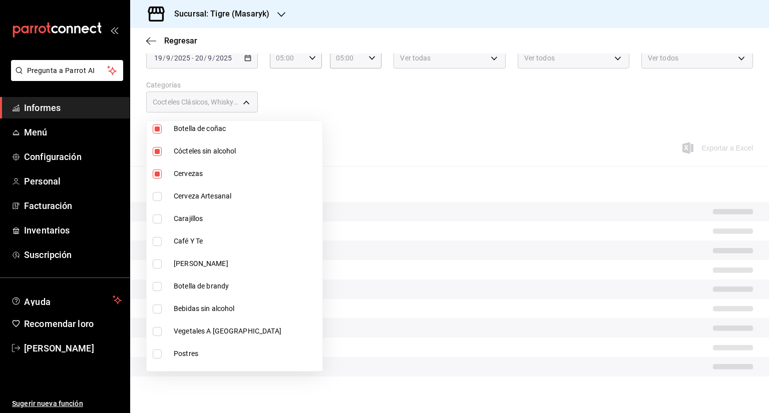
click at [156, 174] on input "checkbox" at bounding box center [157, 174] width 9 height 9
click at [156, 151] on input "checkbox" at bounding box center [157, 151] width 9 height 9
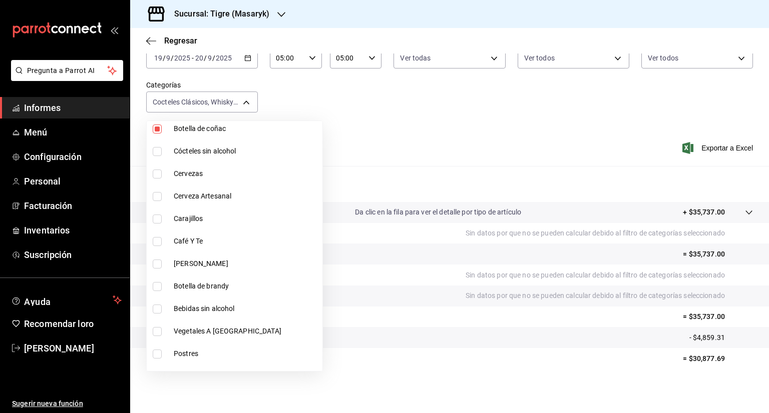
click at [156, 129] on input "checkbox" at bounding box center [157, 129] width 9 height 9
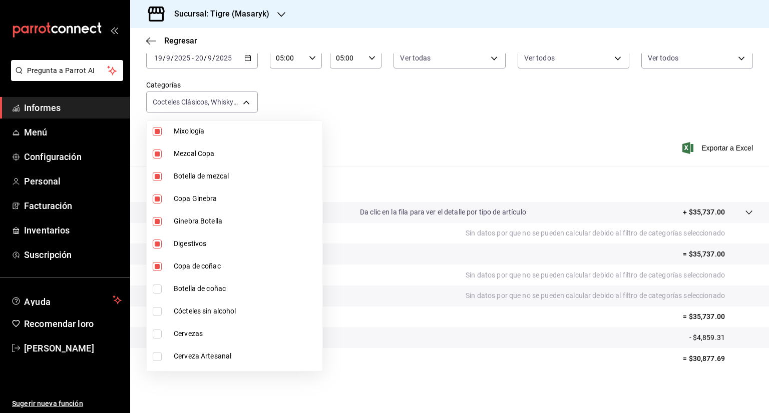
scroll to position [476, 0]
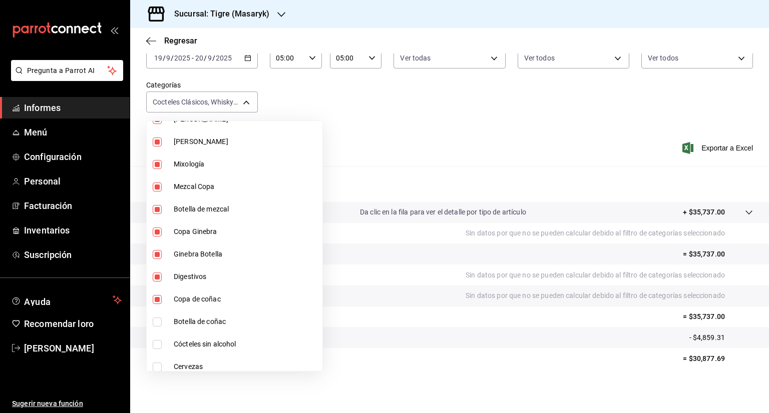
click at [158, 295] on input "checkbox" at bounding box center [157, 299] width 9 height 9
click at [156, 276] on input "checkbox" at bounding box center [157, 277] width 9 height 9
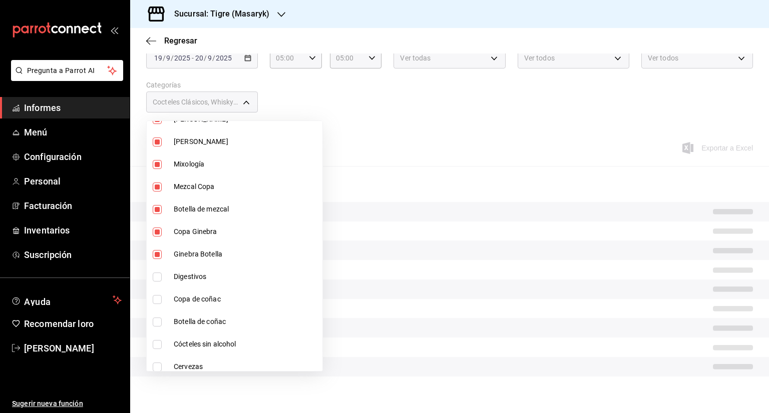
click at [156, 250] on input "checkbox" at bounding box center [157, 254] width 9 height 9
click at [156, 230] on input "checkbox" at bounding box center [157, 232] width 9 height 9
click at [156, 206] on input "checkbox" at bounding box center [157, 209] width 9 height 9
click at [156, 189] on input "checkbox" at bounding box center [157, 187] width 9 height 9
click at [156, 167] on input "checkbox" at bounding box center [157, 164] width 9 height 9
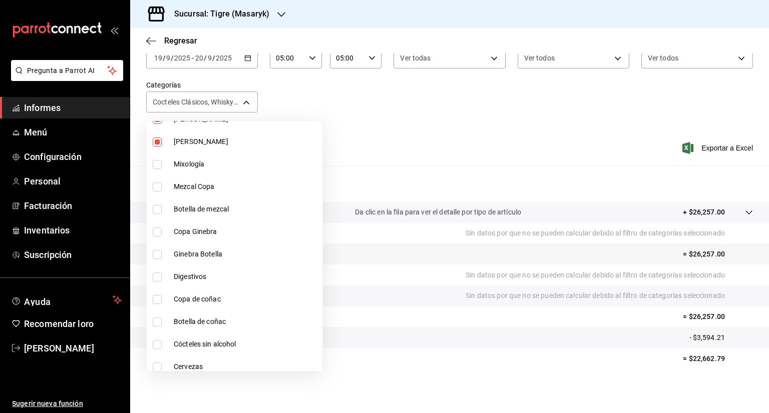
click at [156, 138] on input "checkbox" at bounding box center [157, 142] width 9 height 9
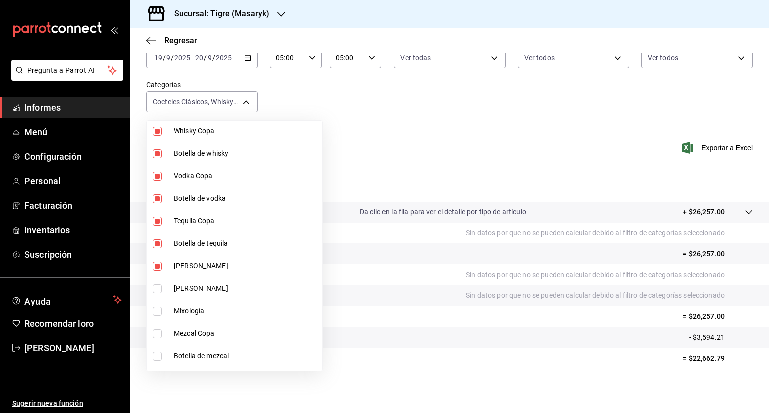
click at [153, 262] on input "checkbox" at bounding box center [157, 266] width 9 height 9
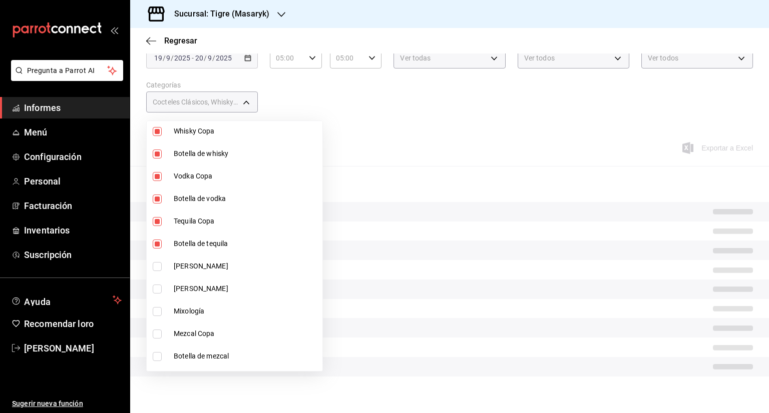
click at [156, 245] on input "checkbox" at bounding box center [157, 244] width 9 height 9
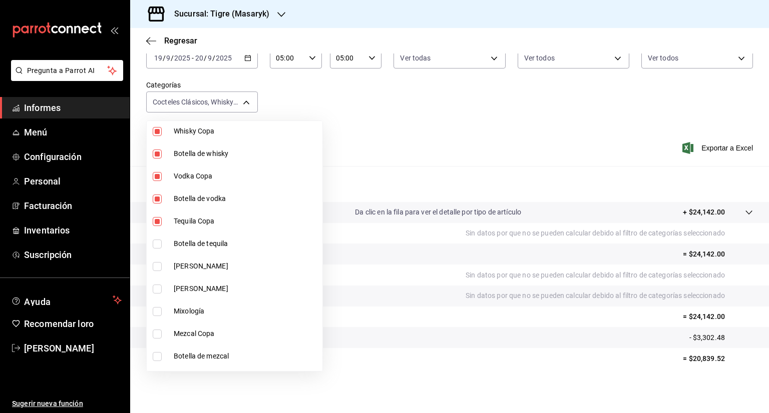
click at [156, 221] on input "checkbox" at bounding box center [157, 221] width 9 height 9
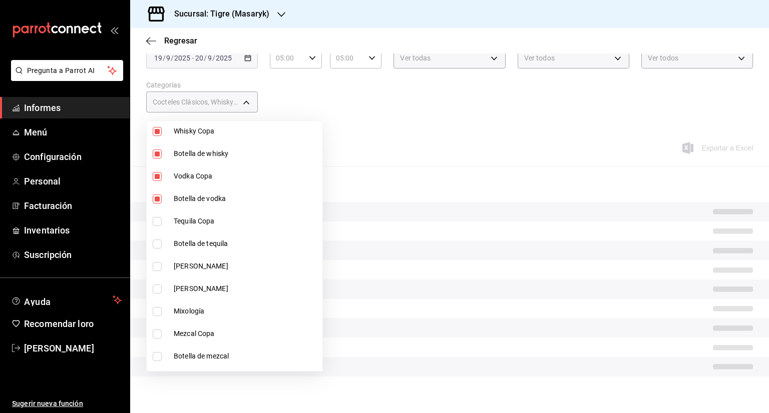
click at [156, 200] on input "checkbox" at bounding box center [157, 199] width 9 height 9
click at [156, 180] on input "checkbox" at bounding box center [157, 176] width 9 height 9
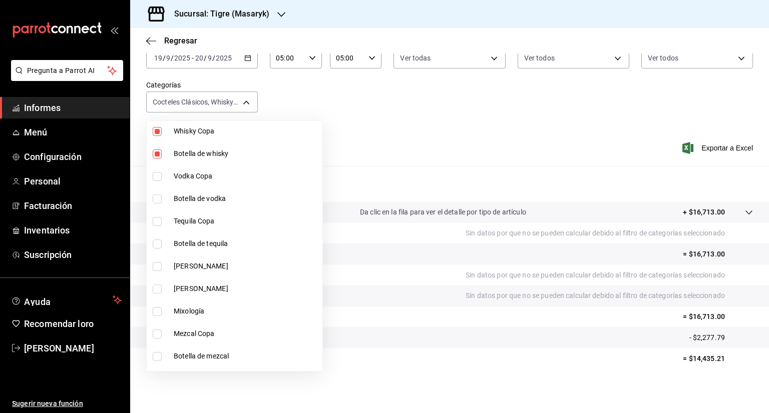
click at [156, 159] on li "Botella de whisky" at bounding box center [235, 154] width 176 height 23
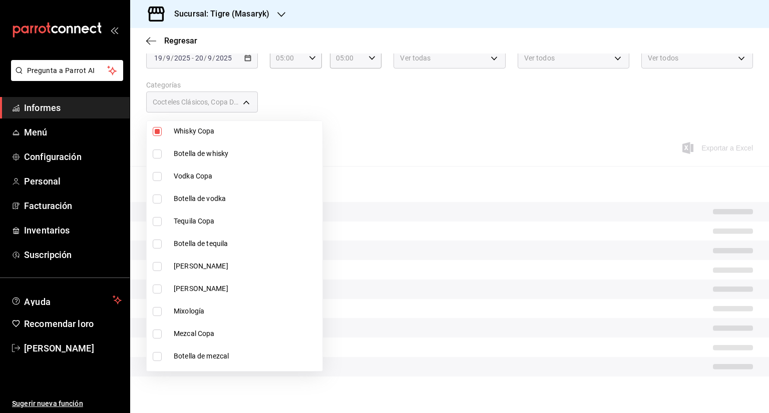
click at [156, 135] on input "checkbox" at bounding box center [157, 131] width 9 height 9
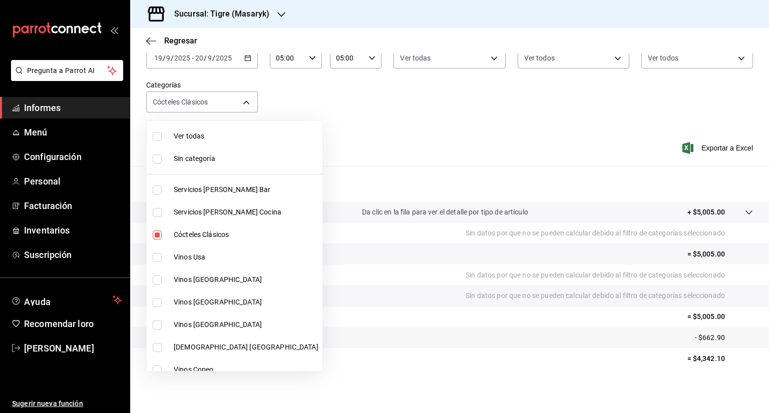
click at [158, 236] on input "checkbox" at bounding box center [157, 235] width 9 height 9
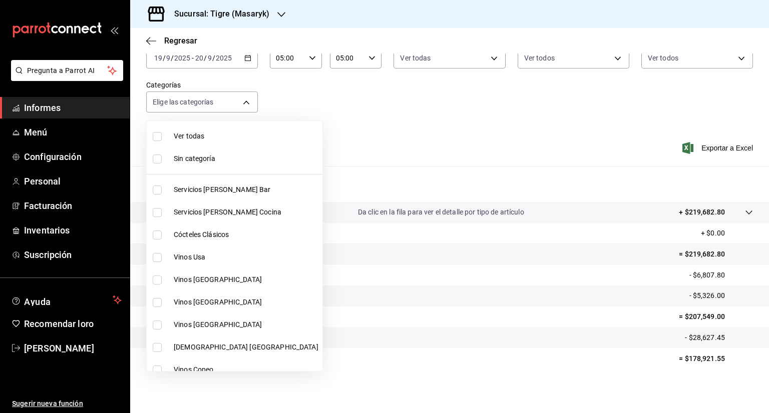
click at [160, 213] on input "checkbox" at bounding box center [157, 212] width 9 height 9
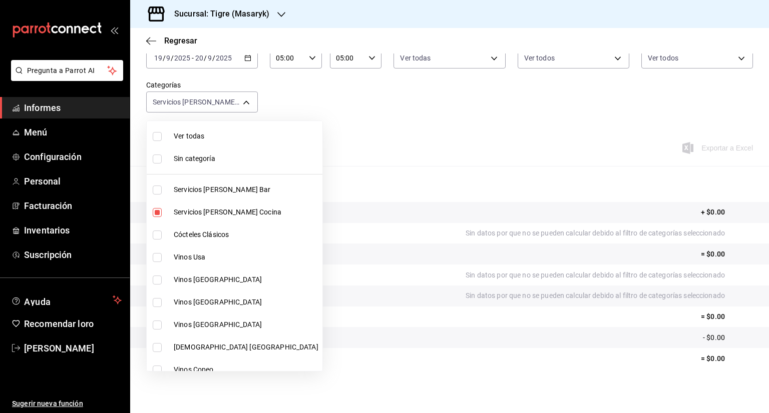
click at [154, 189] on input "checkbox" at bounding box center [157, 190] width 9 height 9
click at [156, 191] on input "checkbox" at bounding box center [157, 190] width 9 height 9
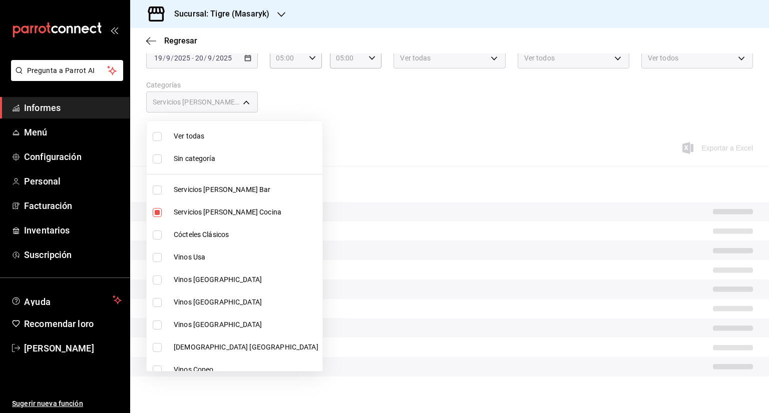
click at [157, 213] on input "checkbox" at bounding box center [157, 212] width 9 height 9
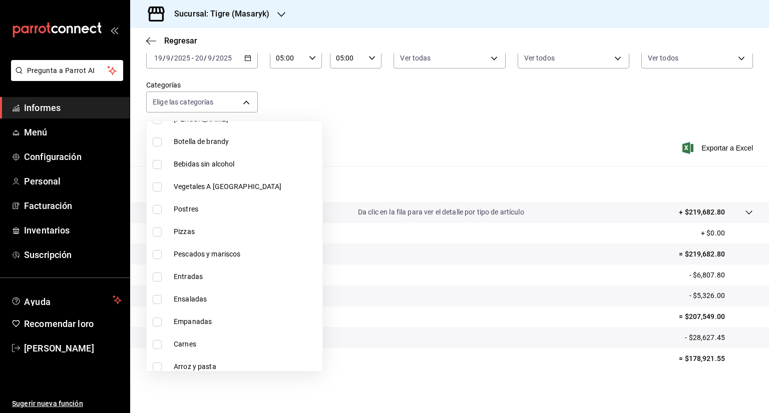
scroll to position [843, 0]
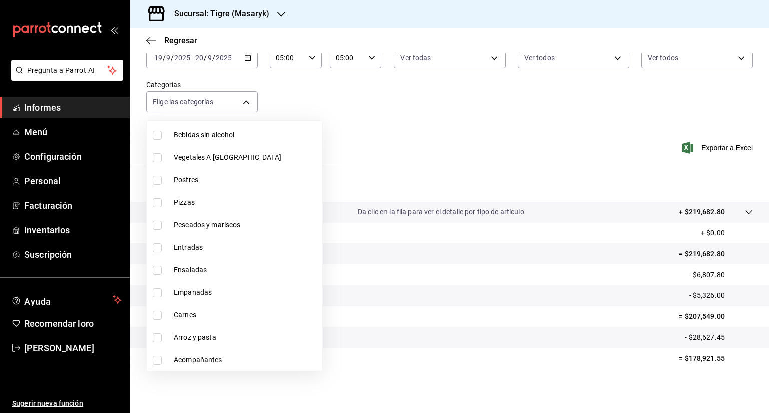
click at [160, 155] on input "checkbox" at bounding box center [157, 158] width 9 height 9
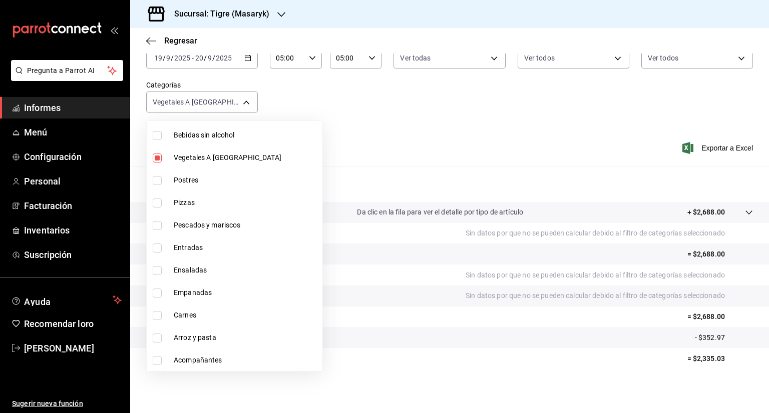
click at [154, 179] on input "checkbox" at bounding box center [157, 180] width 9 height 9
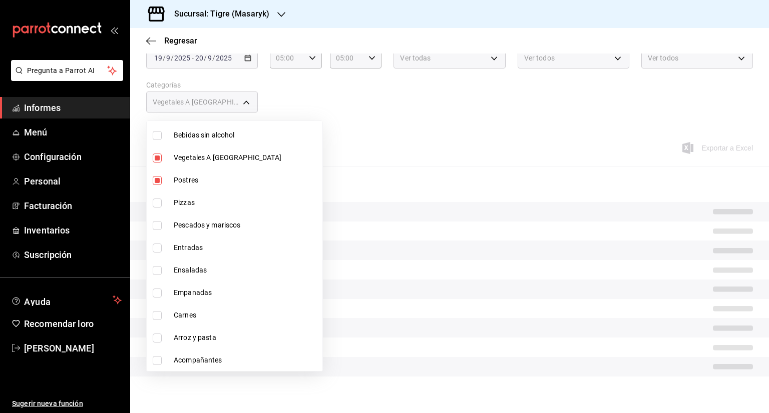
click at [157, 201] on input "checkbox" at bounding box center [157, 203] width 9 height 9
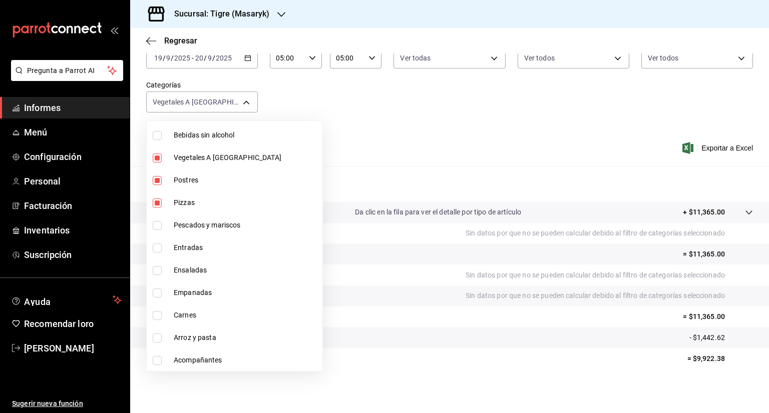
click at [159, 222] on input "checkbox" at bounding box center [157, 225] width 9 height 9
click at [158, 249] on input "checkbox" at bounding box center [157, 248] width 9 height 9
click at [158, 272] on input "checkbox" at bounding box center [157, 270] width 9 height 9
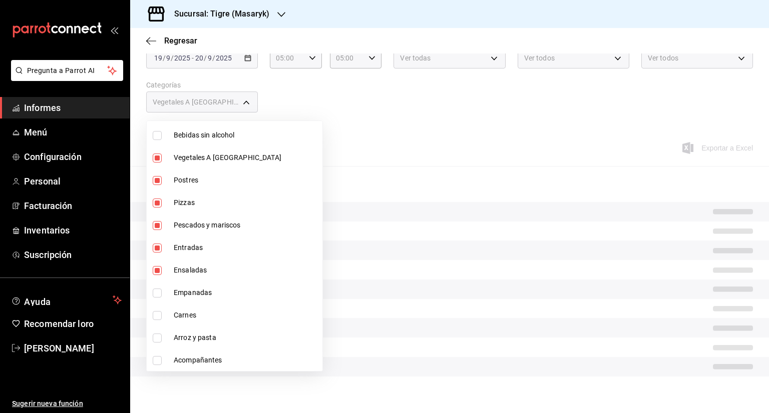
click at [157, 294] on input "checkbox" at bounding box center [157, 293] width 9 height 9
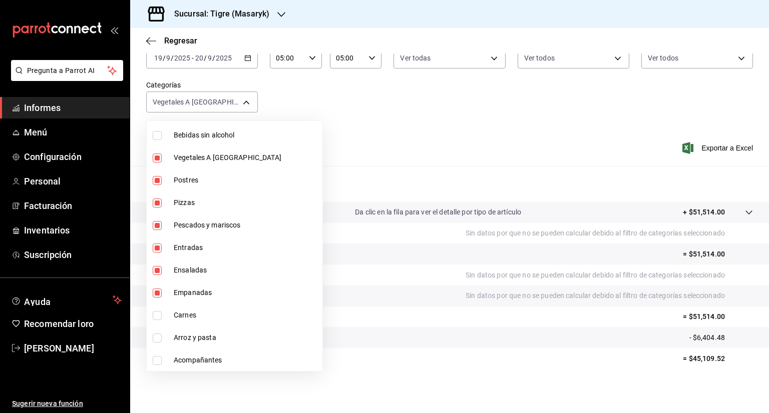
click at [157, 317] on input "checkbox" at bounding box center [157, 315] width 9 height 9
click at [155, 335] on input "checkbox" at bounding box center [157, 338] width 9 height 9
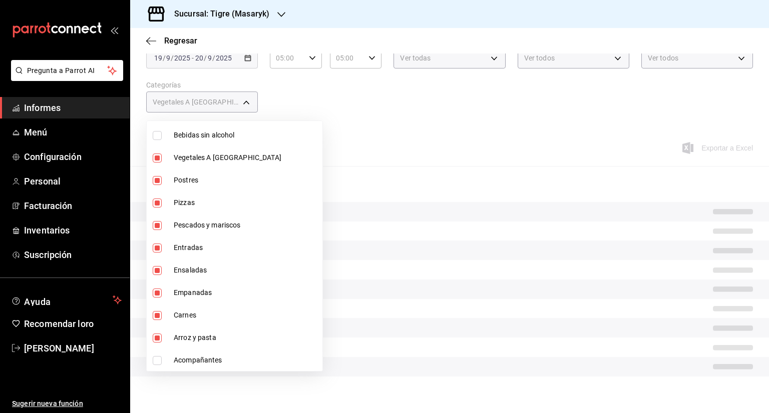
click at [156, 364] on input "checkbox" at bounding box center [157, 360] width 9 height 9
